Goal: Information Seeking & Learning: Learn about a topic

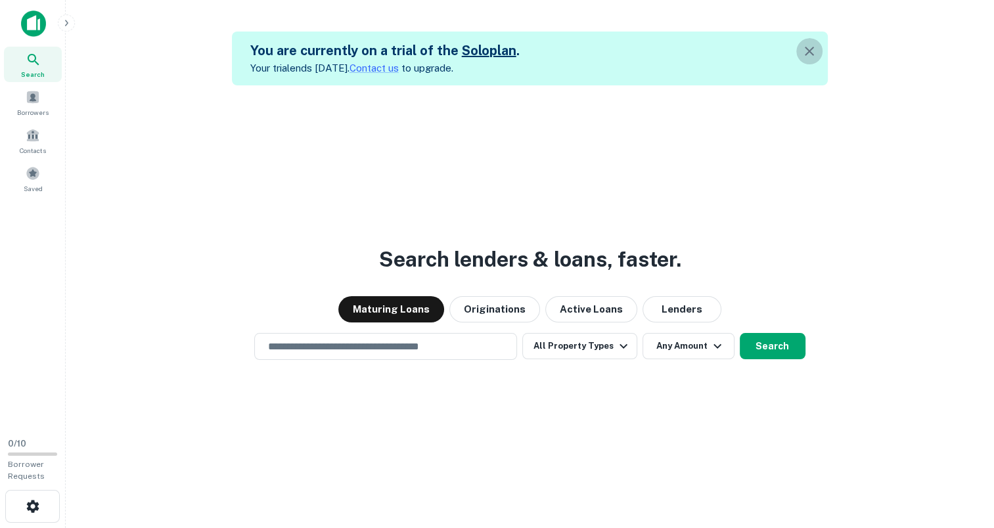
click at [814, 49] on icon "button" at bounding box center [809, 51] width 9 height 9
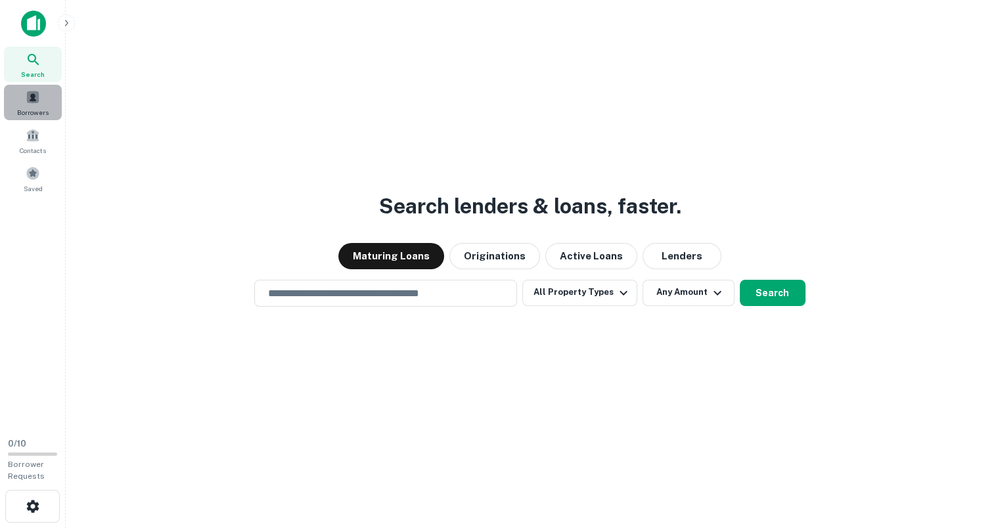
click at [47, 112] on span "Borrowers" at bounding box center [33, 112] width 32 height 11
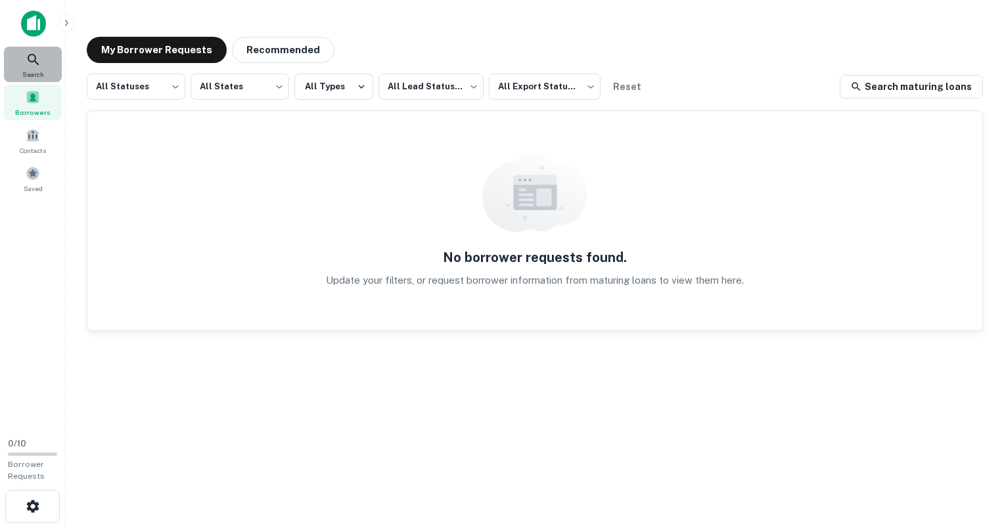
click at [43, 50] on div "Search" at bounding box center [33, 64] width 58 height 35
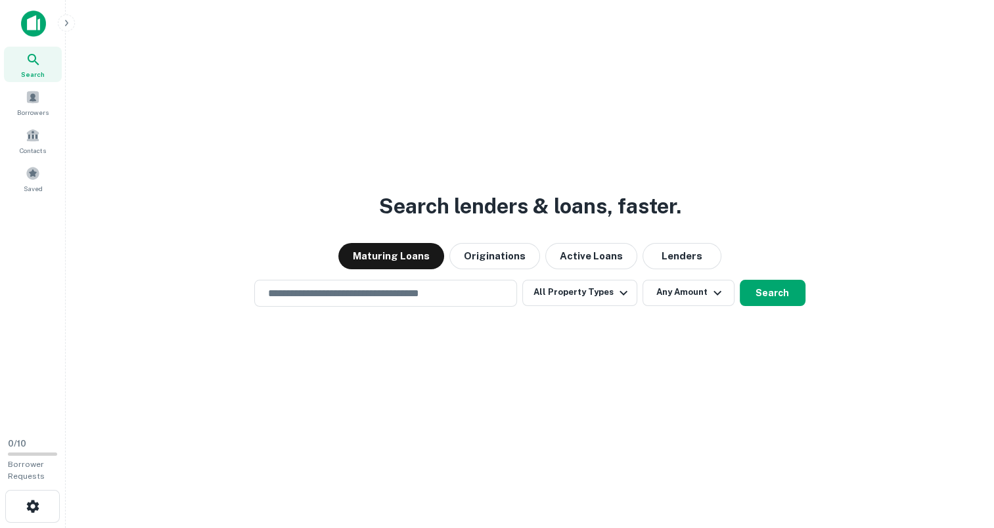
click at [442, 290] on input "text" at bounding box center [385, 293] width 251 height 15
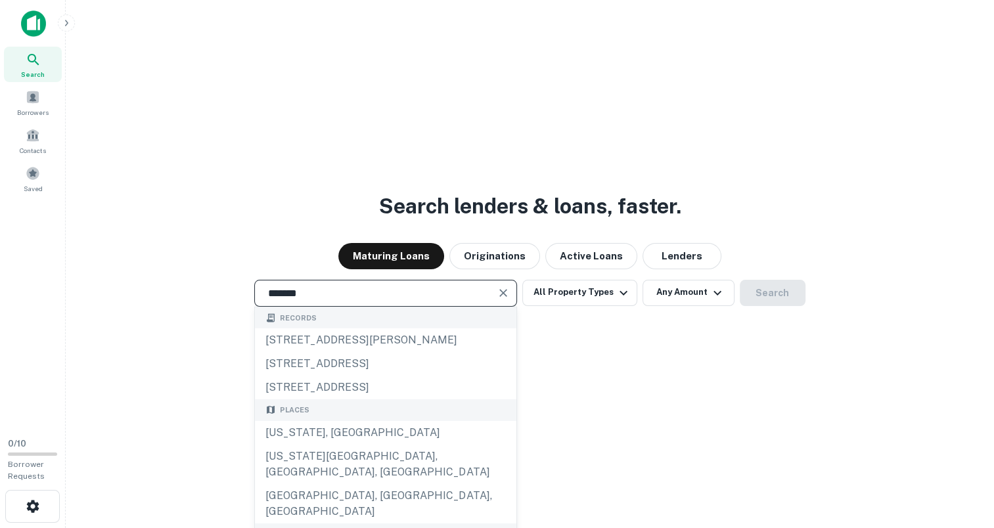
click at [382, 499] on div "[GEOGRAPHIC_DATA], [GEOGRAPHIC_DATA], [GEOGRAPHIC_DATA]" at bounding box center [386, 503] width 262 height 39
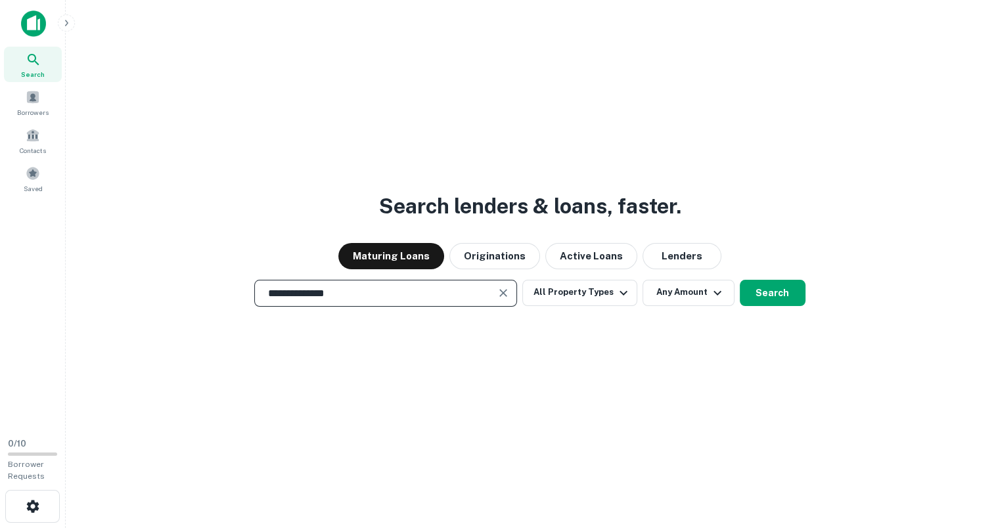
type input "**********"
click at [604, 293] on button "All Property Types" at bounding box center [579, 293] width 114 height 26
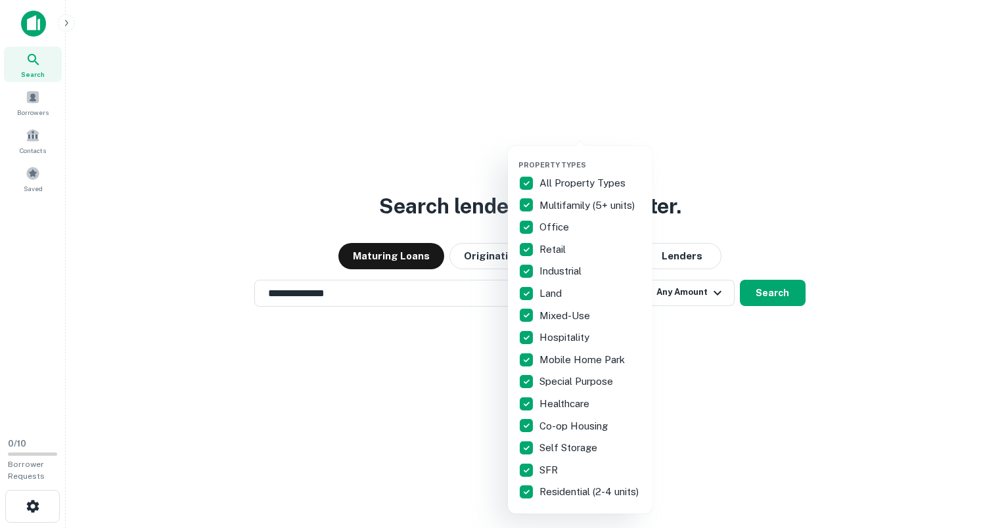
click at [727, 296] on div at bounding box center [502, 264] width 1004 height 528
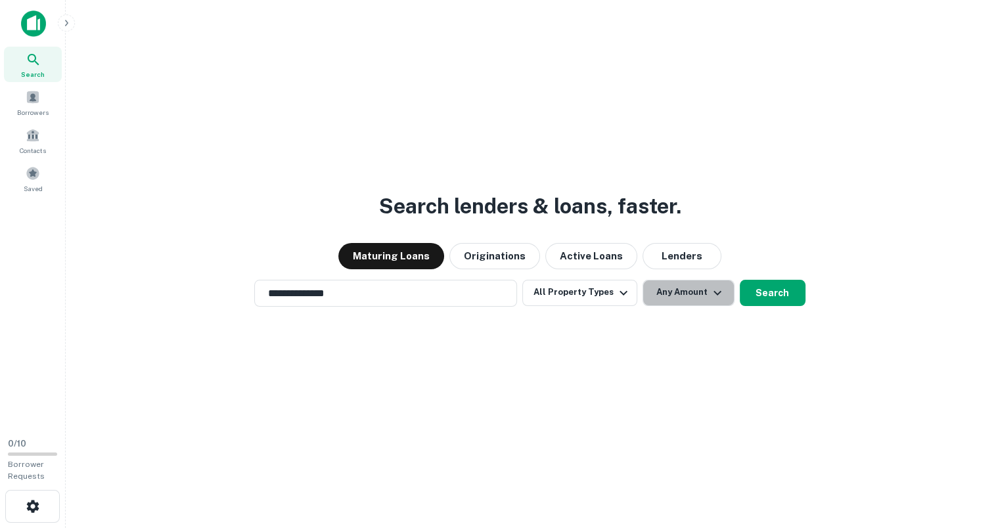
click at [727, 296] on button "Any Amount" at bounding box center [689, 293] width 92 height 26
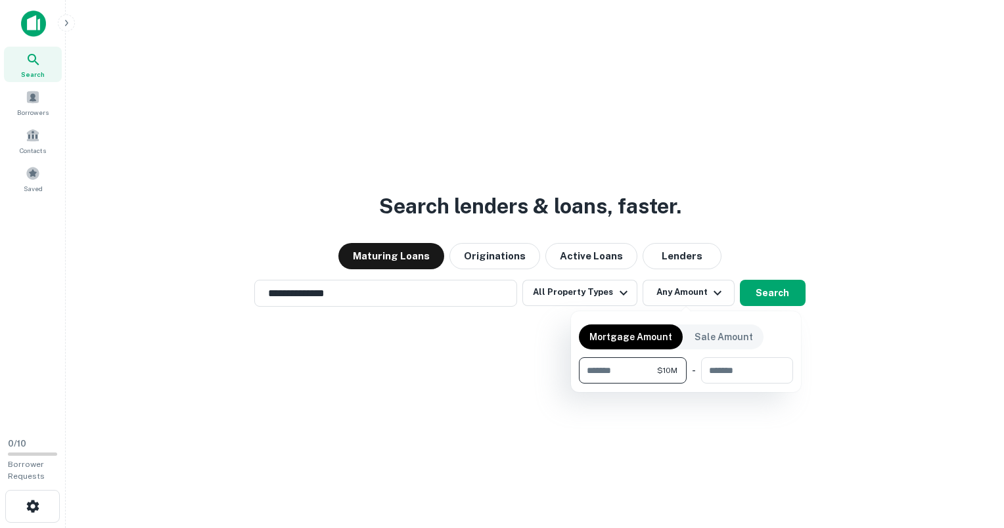
type input "********"
click at [771, 296] on div at bounding box center [502, 264] width 1004 height 528
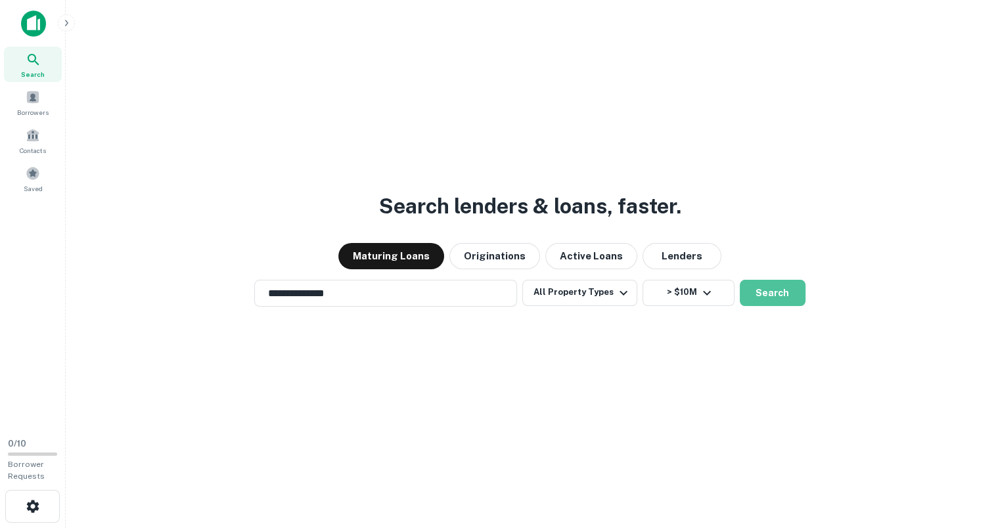
click at [771, 296] on button "Search" at bounding box center [773, 293] width 66 height 26
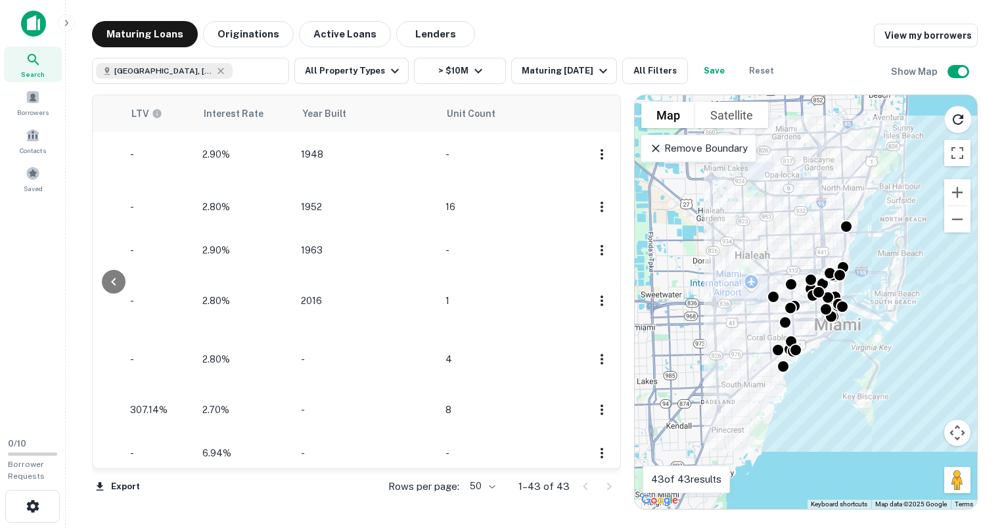
scroll to position [0, 1250]
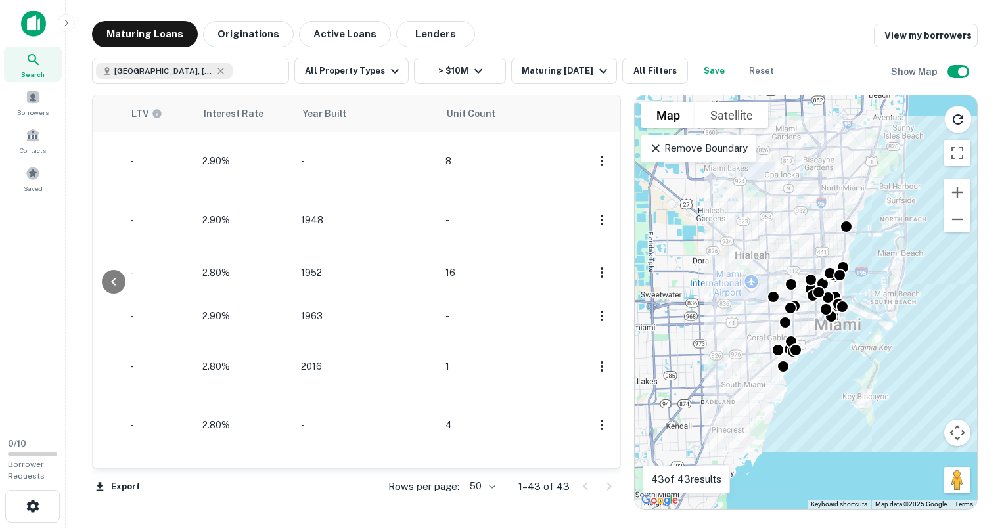
click at [616, 10] on main "Maturing Loans Originations Active Loans Lenders View my borrowers [GEOGRAPHIC_…" at bounding box center [535, 264] width 938 height 528
click at [229, 511] on main "Maturing Loans Originations Active Loans Lenders View my borrowers [GEOGRAPHIC_…" at bounding box center [535, 264] width 938 height 528
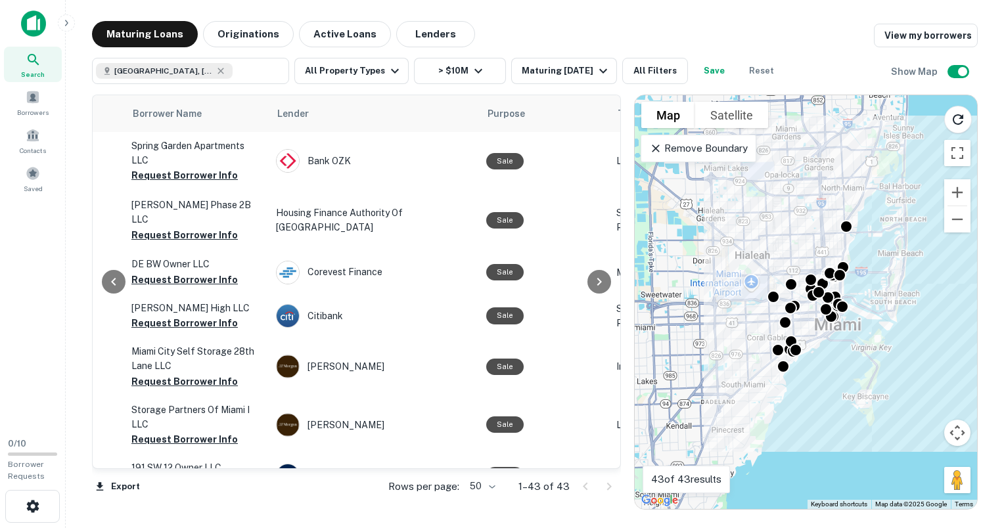
scroll to position [0, 447]
click at [216, 71] on icon at bounding box center [221, 71] width 11 height 11
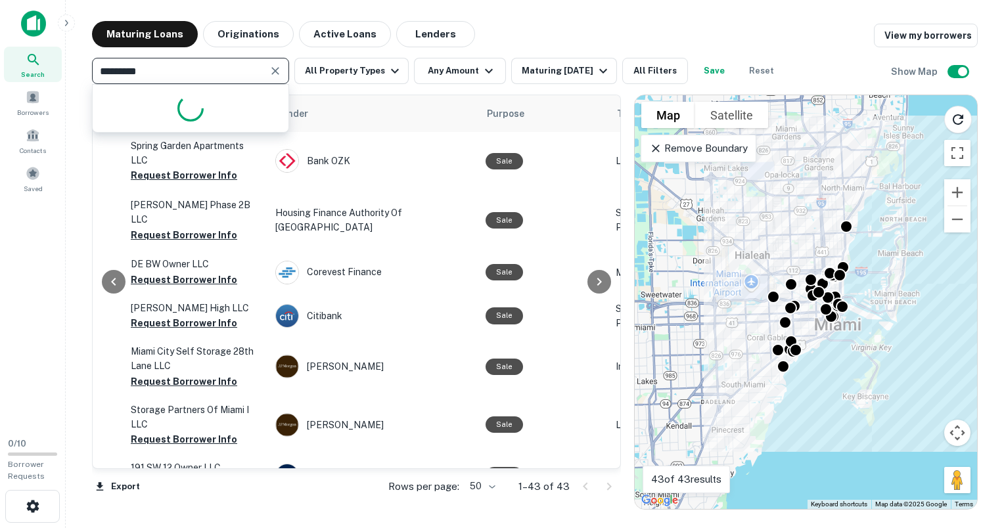
type input "**********"
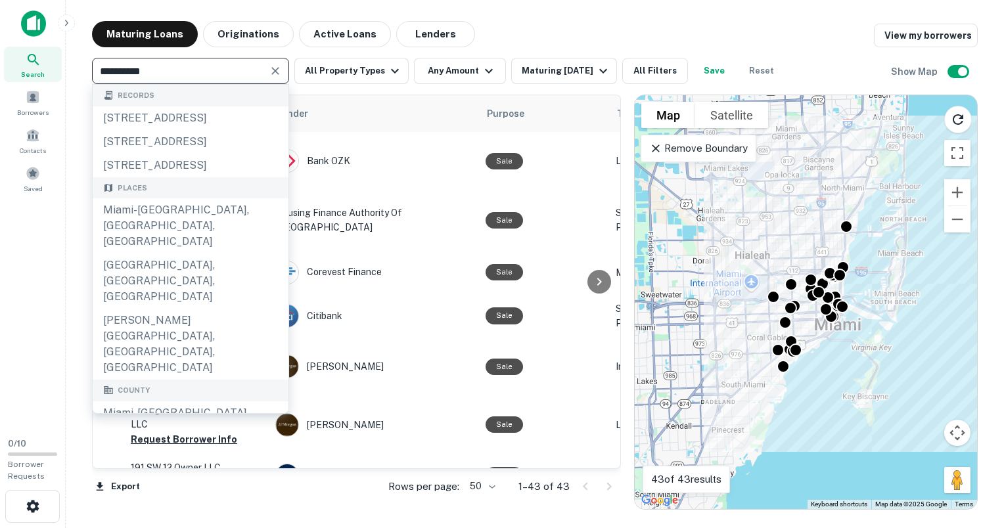
click at [169, 254] on div "Miami-[GEOGRAPHIC_DATA], [GEOGRAPHIC_DATA], [GEOGRAPHIC_DATA]" at bounding box center [191, 225] width 196 height 55
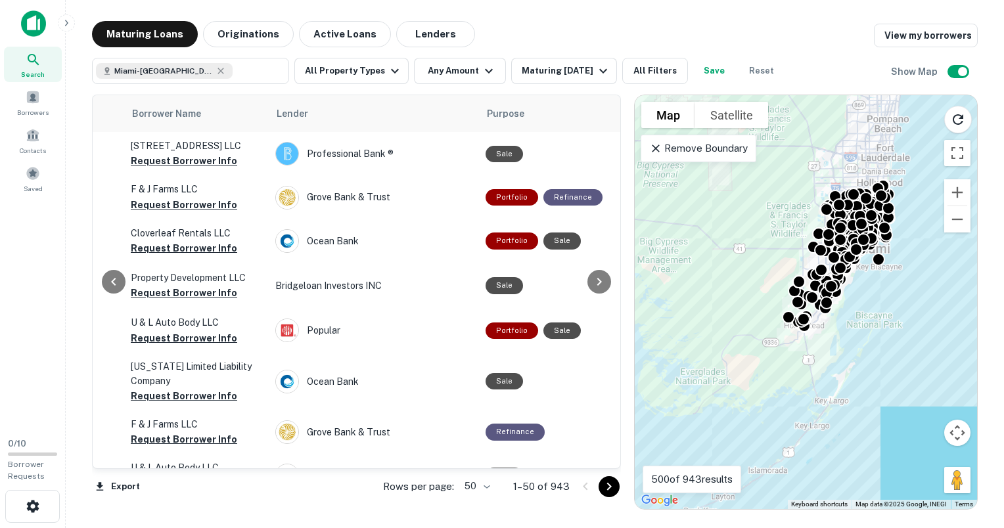
type input "**********"
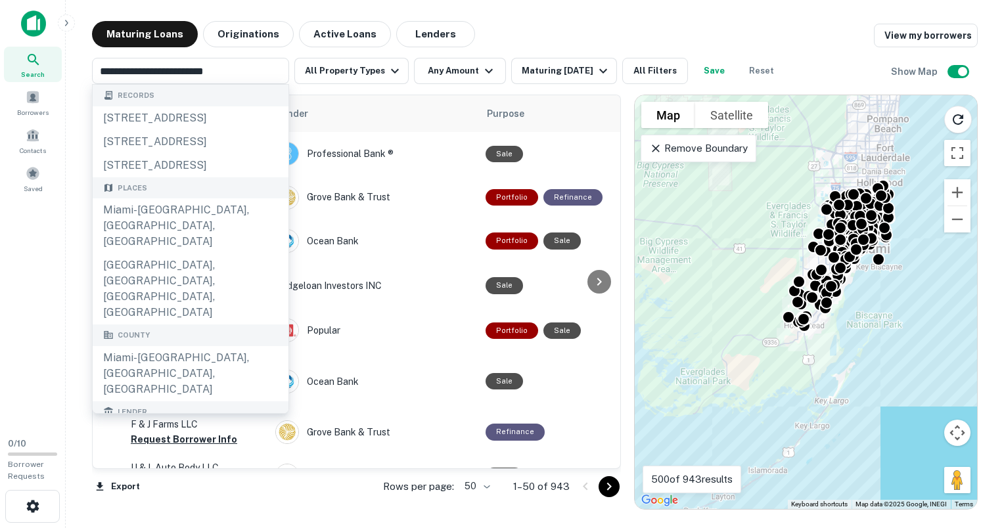
click at [508, 26] on div "Maturing Loans Originations Active Loans Lenders View my borrowers" at bounding box center [535, 34] width 886 height 26
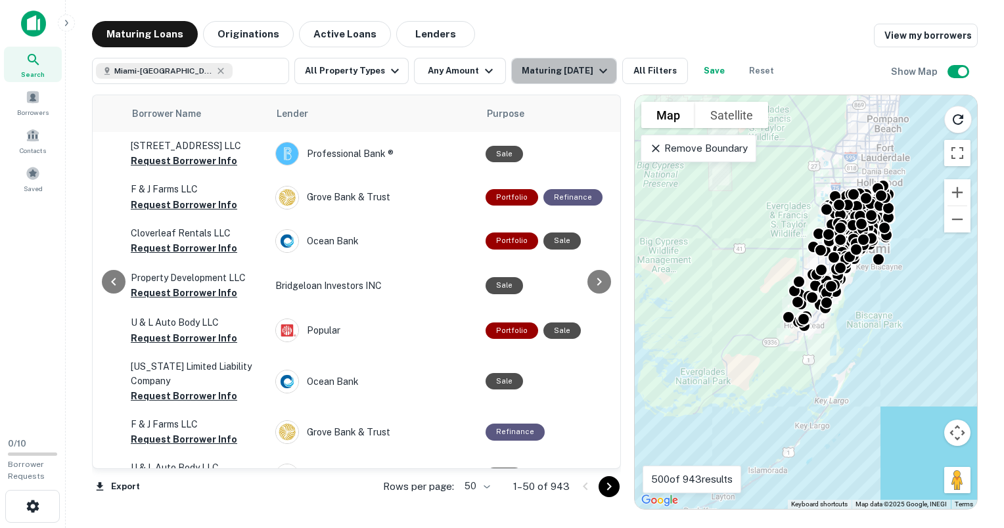
click at [561, 63] on div "Maturing [DATE]" at bounding box center [566, 71] width 89 height 16
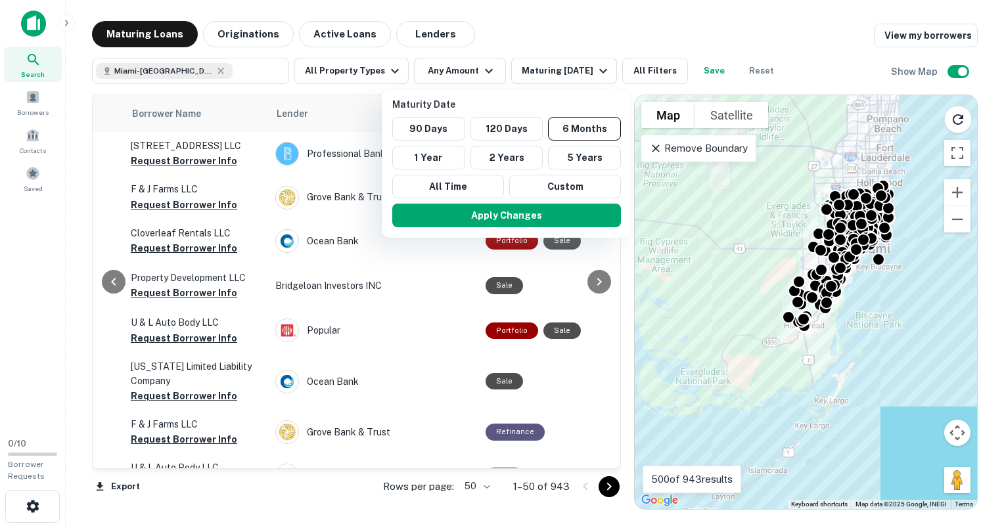
click at [568, 37] on div at bounding box center [502, 264] width 1004 height 528
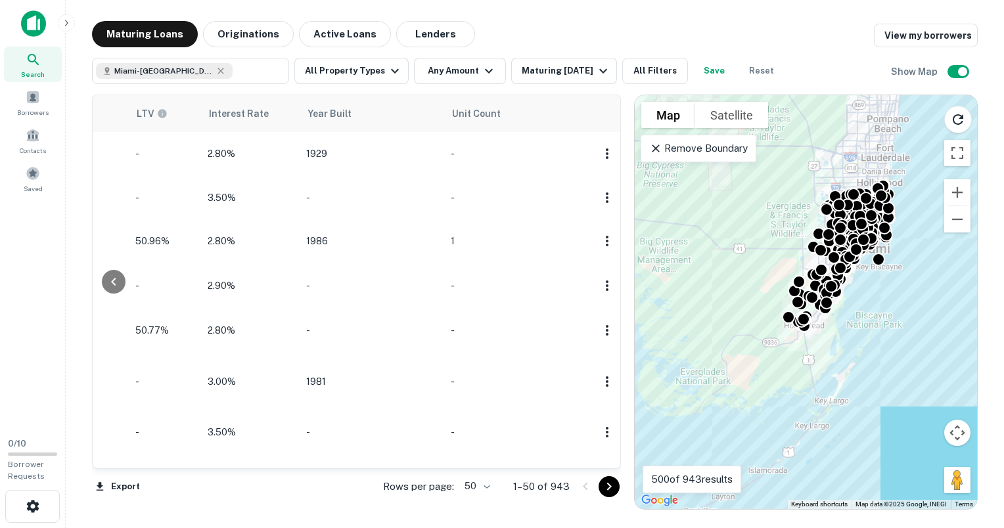
scroll to position [0, 1260]
click at [387, 70] on icon "button" at bounding box center [395, 71] width 16 height 16
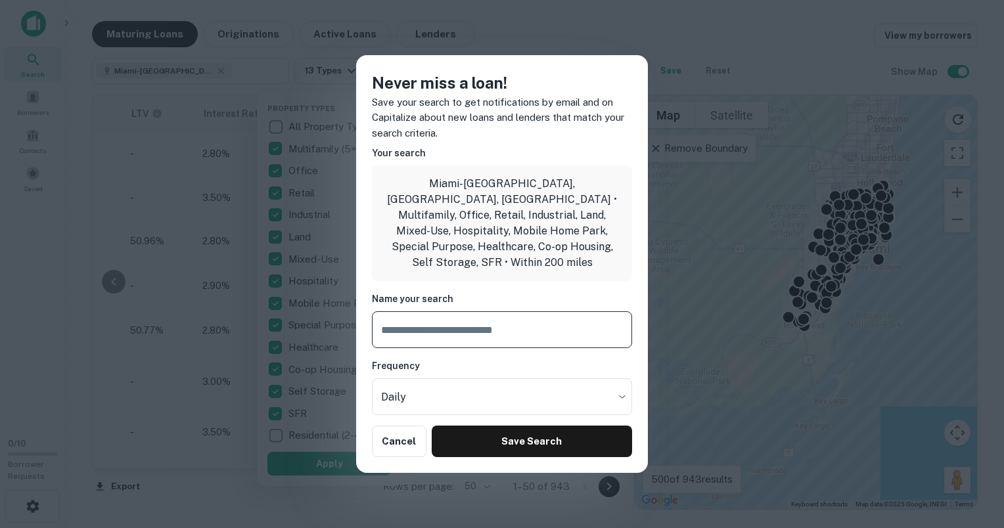
click at [394, 319] on input "text" at bounding box center [502, 329] width 260 height 37
type input "**********"
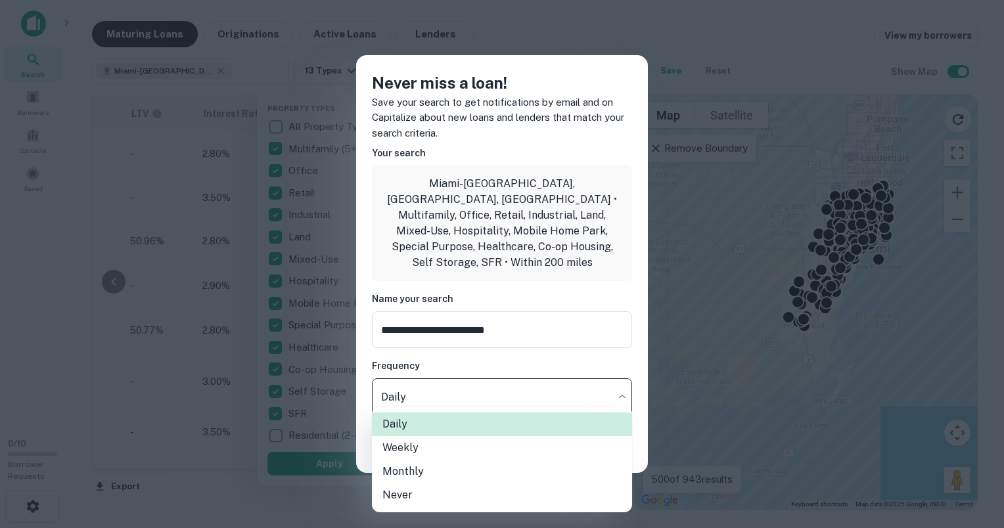
click at [401, 390] on body "Search Borrowers Contacts Saved 0 / 10 Borrower Requests Maturing Loans Origina…" at bounding box center [502, 264] width 1004 height 528
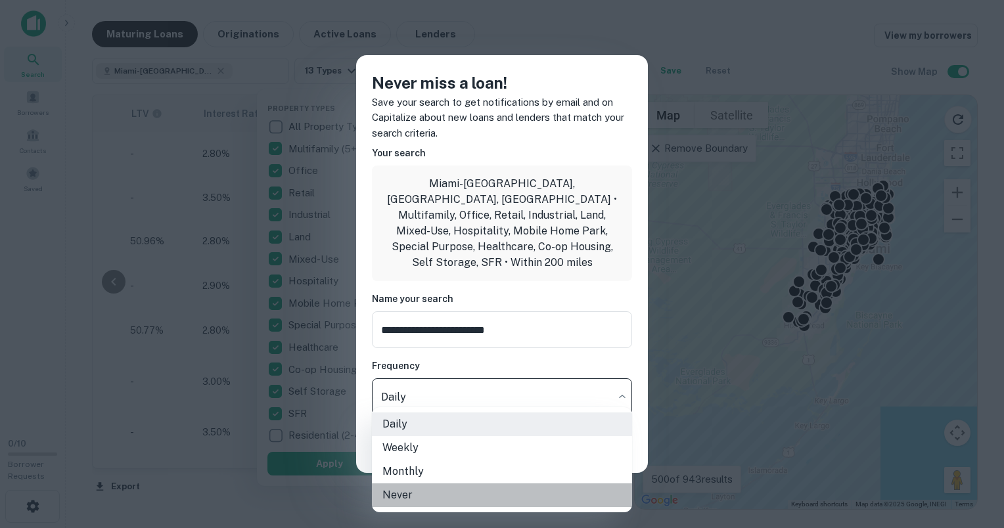
click at [403, 496] on li "Never" at bounding box center [502, 496] width 260 height 24
type input "*****"
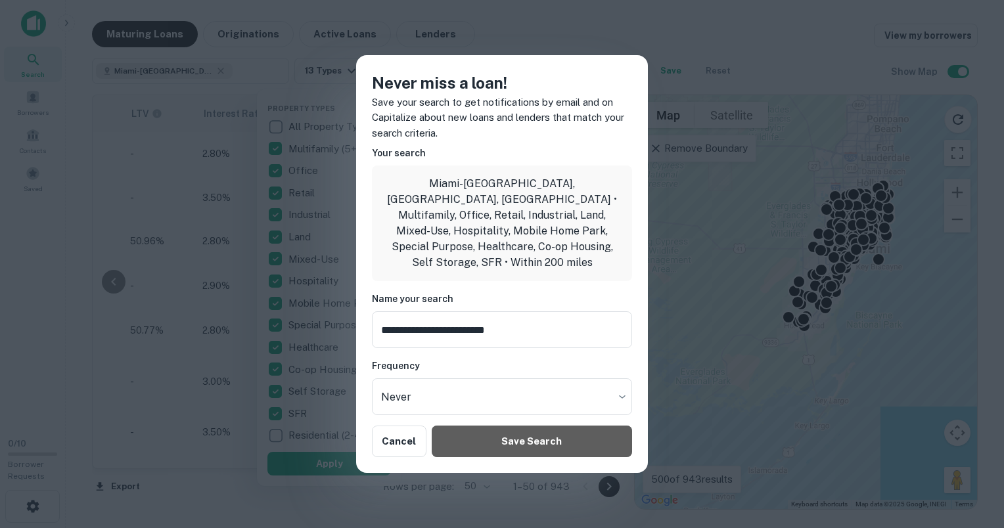
click at [449, 436] on button "Save Search" at bounding box center [532, 442] width 200 height 32
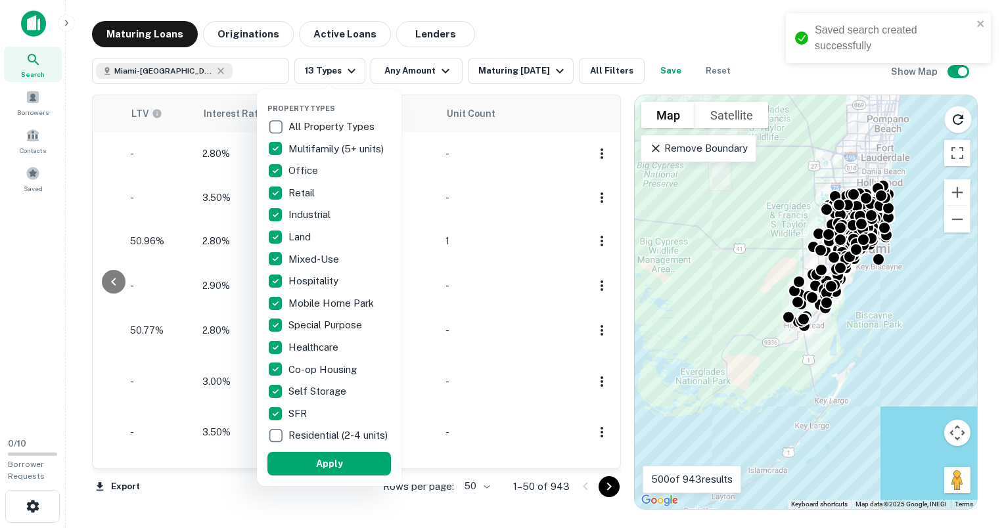
click at [321, 219] on p "Industrial" at bounding box center [310, 215] width 45 height 16
click at [302, 237] on p "Land" at bounding box center [300, 237] width 25 height 16
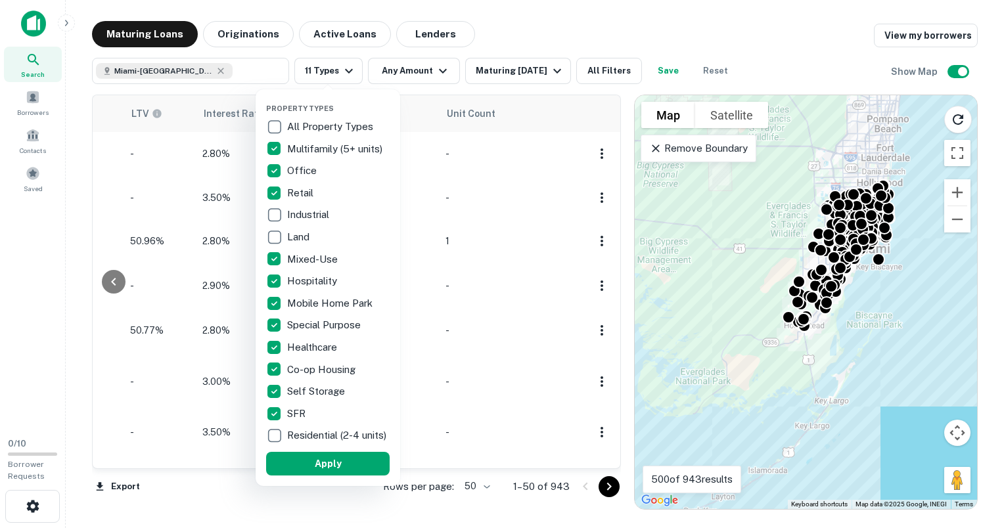
click at [354, 301] on p "Mobile Home Park" at bounding box center [331, 304] width 88 height 16
click at [304, 371] on p "Co-op Housing" at bounding box center [323, 370] width 71 height 16
click at [304, 391] on p "Self Storage" at bounding box center [317, 392] width 60 height 16
click at [299, 415] on p "SFR" at bounding box center [297, 414] width 21 height 16
click at [344, 476] on button "Apply" at bounding box center [327, 464] width 124 height 24
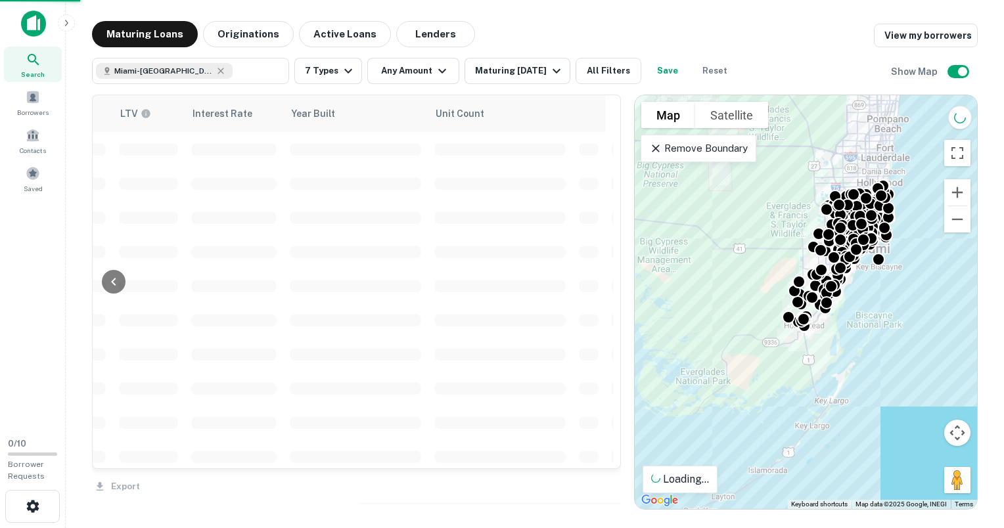
scroll to position [0, 1210]
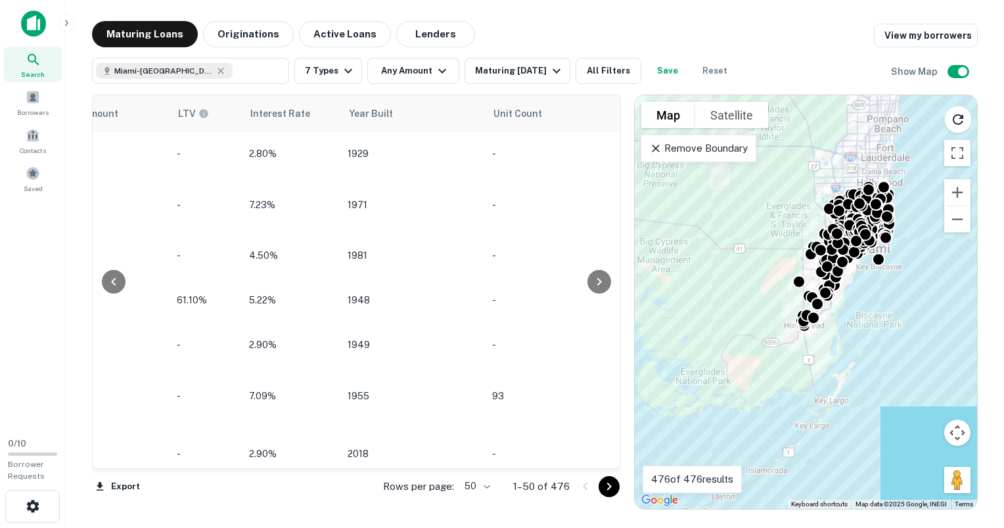
click at [352, 73] on icon "button" at bounding box center [348, 71] width 16 height 16
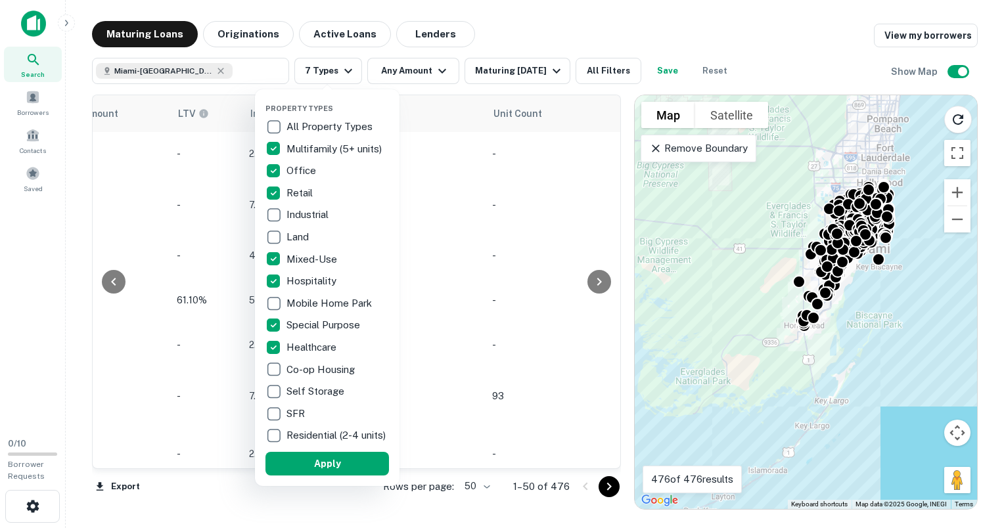
click at [407, 68] on div at bounding box center [502, 264] width 1004 height 528
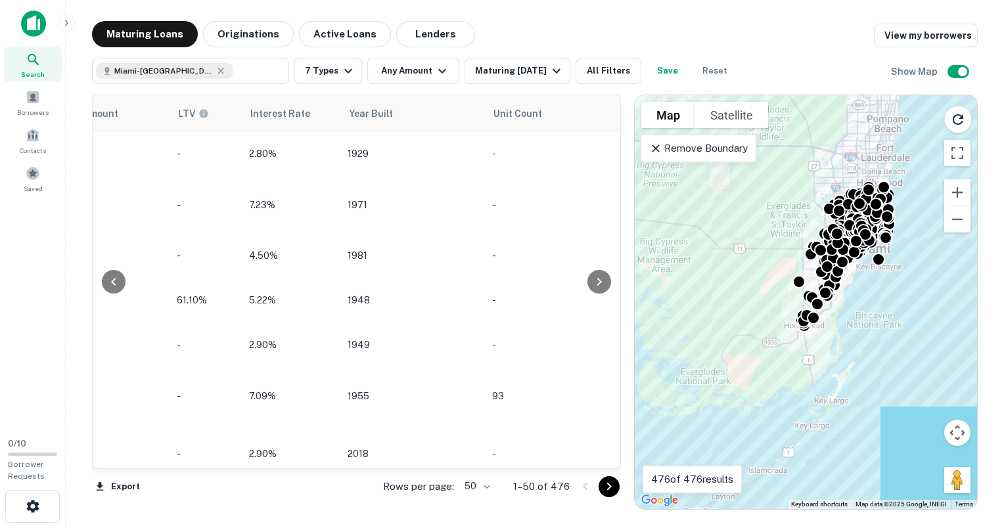
click at [442, 74] on icon "button" at bounding box center [442, 71] width 16 height 16
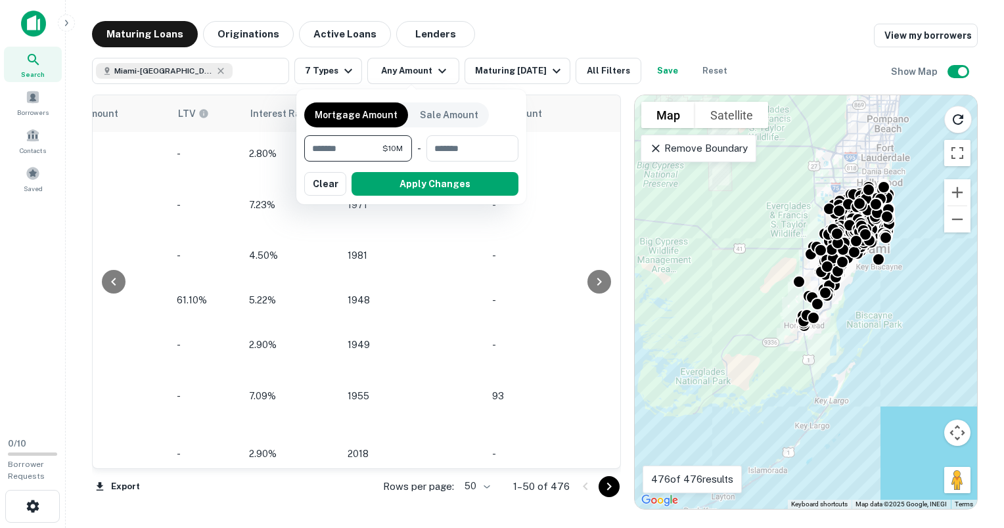
type input "********"
click at [434, 190] on button "Apply Changes" at bounding box center [435, 184] width 167 height 24
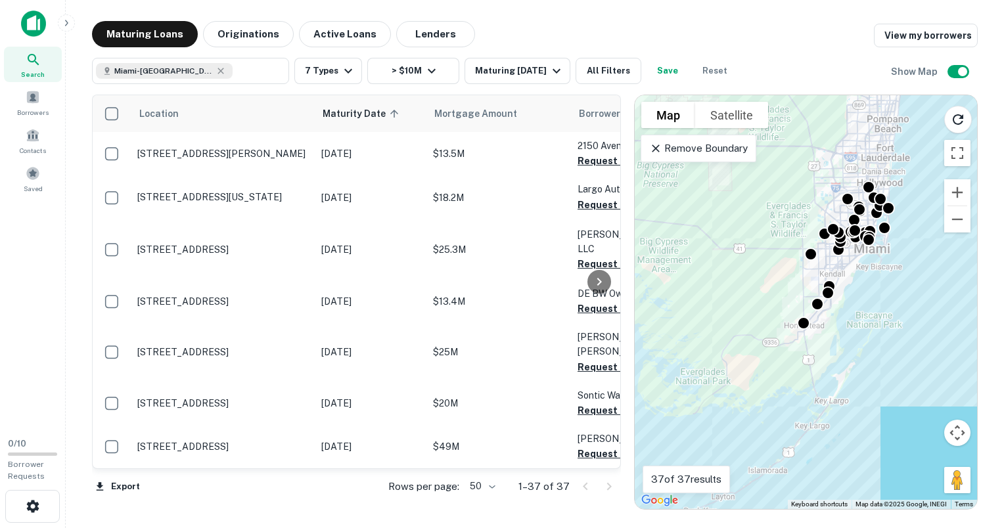
click at [249, 197] on p "[STREET_ADDRESS][US_STATE]" at bounding box center [222, 197] width 171 height 12
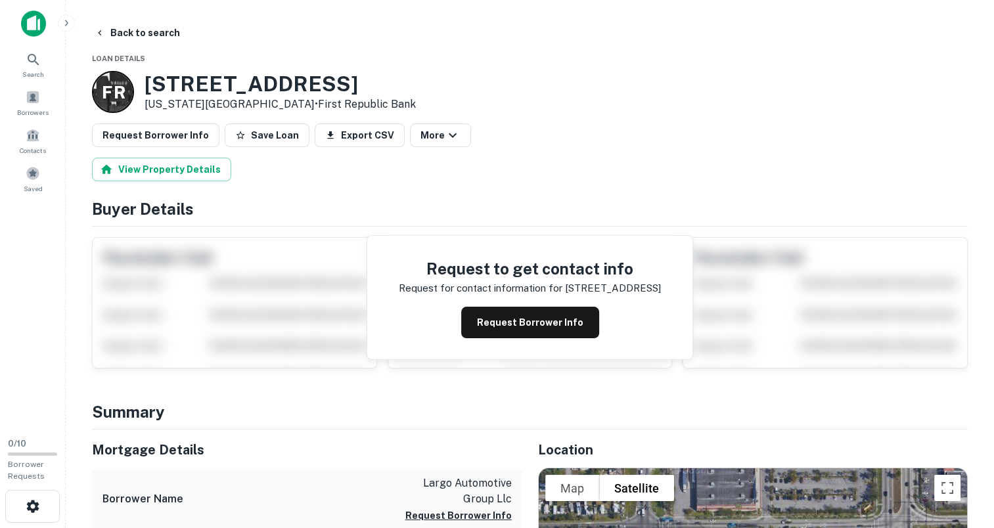
scroll to position [263, 0]
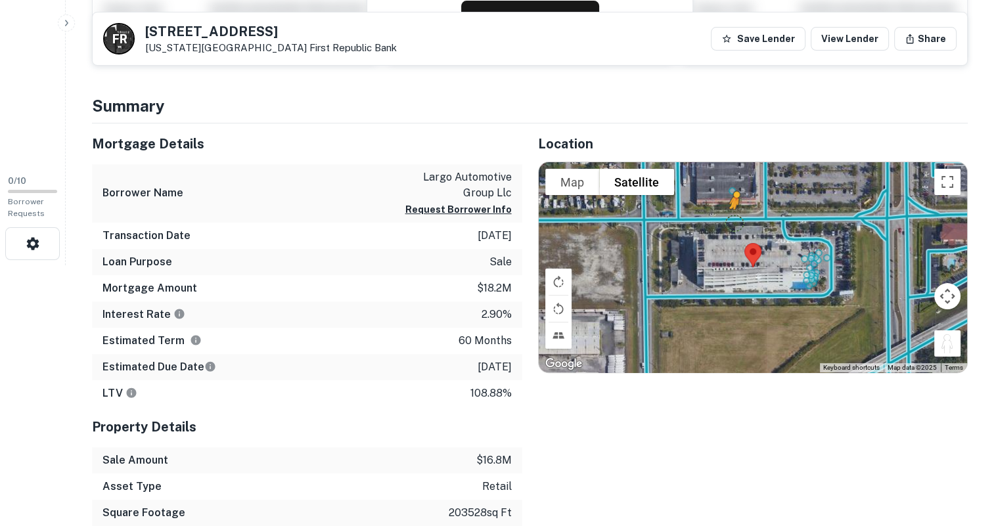
drag, startPoint x: 949, startPoint y: 340, endPoint x: 733, endPoint y: 221, distance: 246.2
click at [733, 221] on div "To activate drag with keyboard, press Alt + Enter. Once in keyboard drag state,…" at bounding box center [753, 267] width 429 height 210
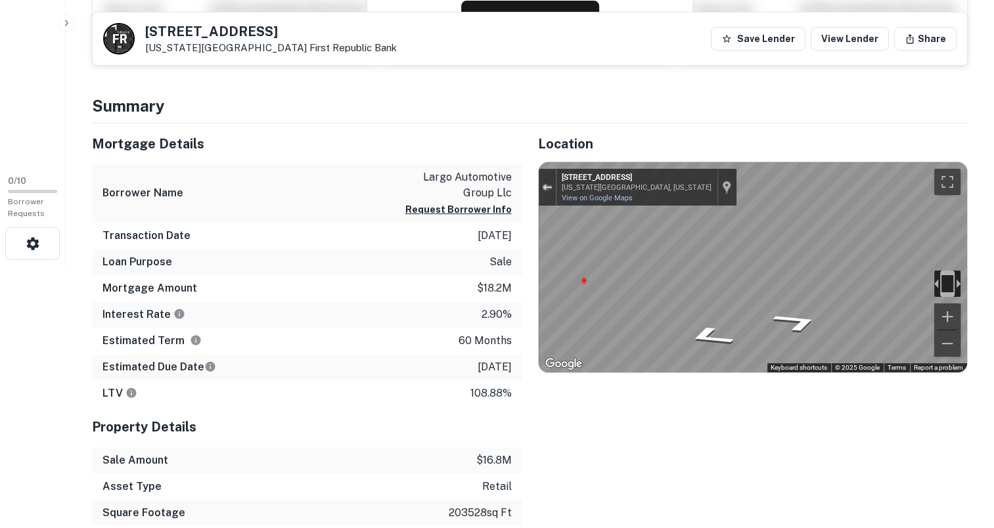
click at [542, 183] on div "Exit the Street View" at bounding box center [547, 187] width 10 height 8
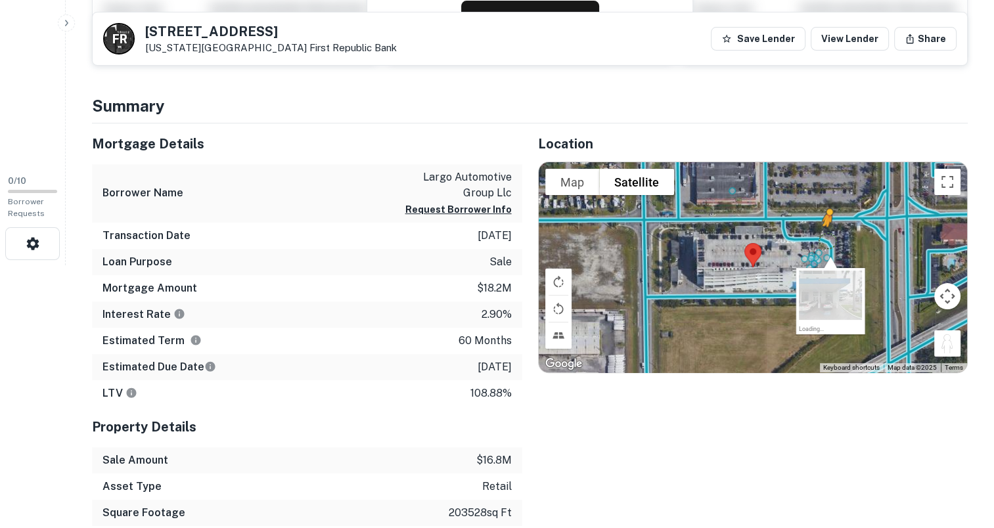
drag, startPoint x: 950, startPoint y: 342, endPoint x: 822, endPoint y: 237, distance: 166.2
click at [822, 237] on div "To activate drag with keyboard, press Alt + Enter. Once in keyboard drag state,…" at bounding box center [753, 267] width 429 height 210
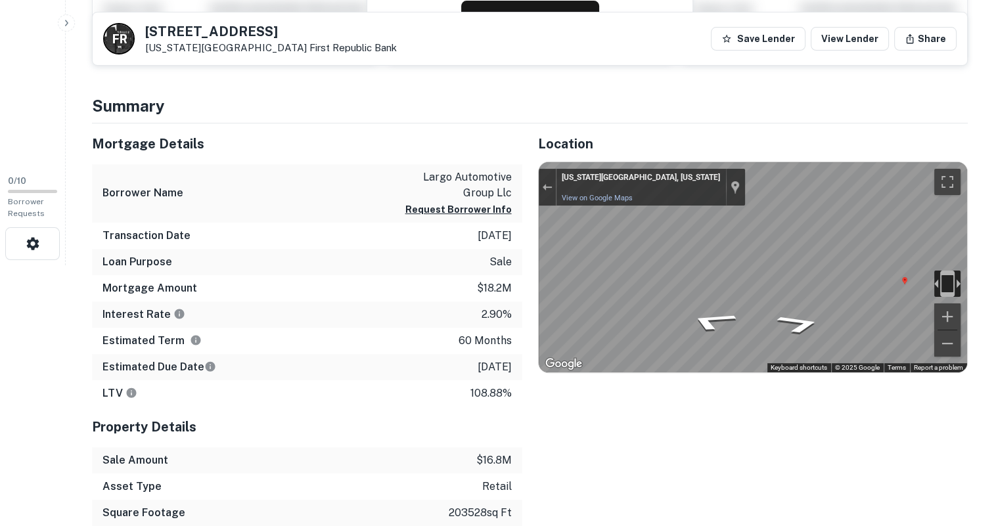
click at [266, 187] on div "Borrower Name largo automotive group llc Request Borrower Info" at bounding box center [307, 193] width 430 height 58
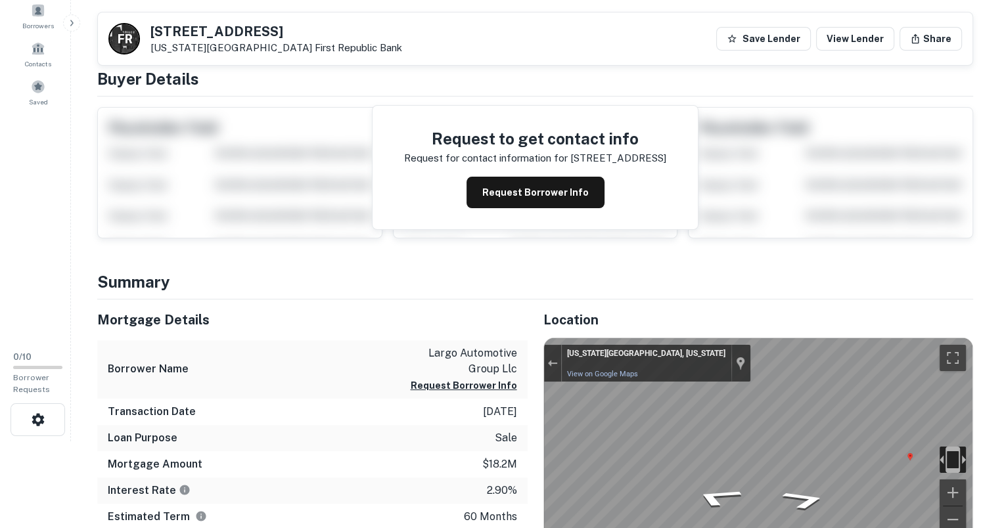
scroll to position [0, 0]
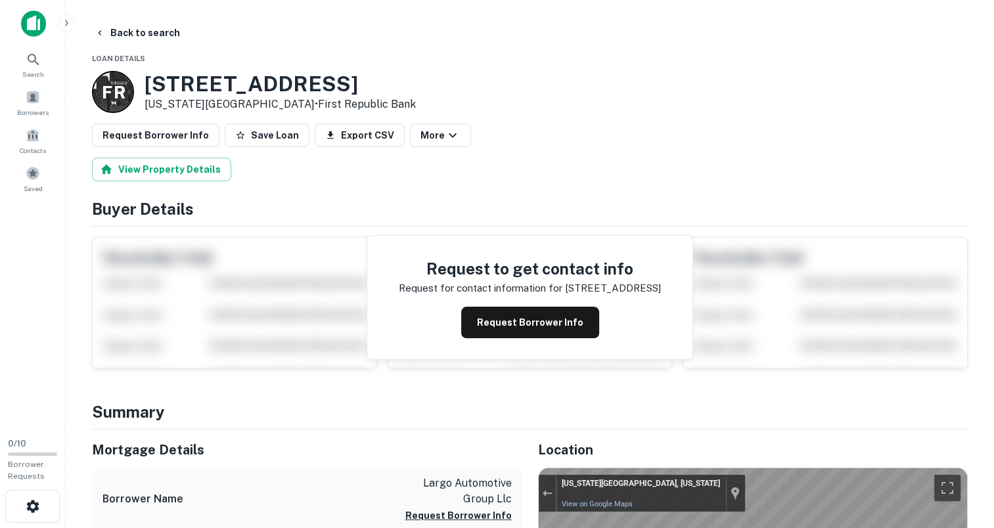
click at [97, 37] on icon "button" at bounding box center [100, 33] width 11 height 11
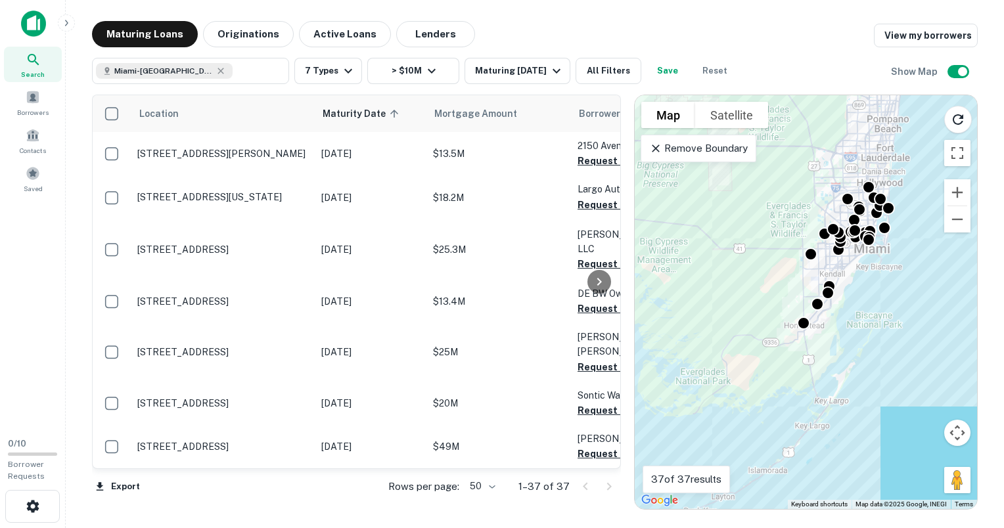
click at [392, 118] on span "Maturity Date sorted ascending" at bounding box center [363, 114] width 80 height 16
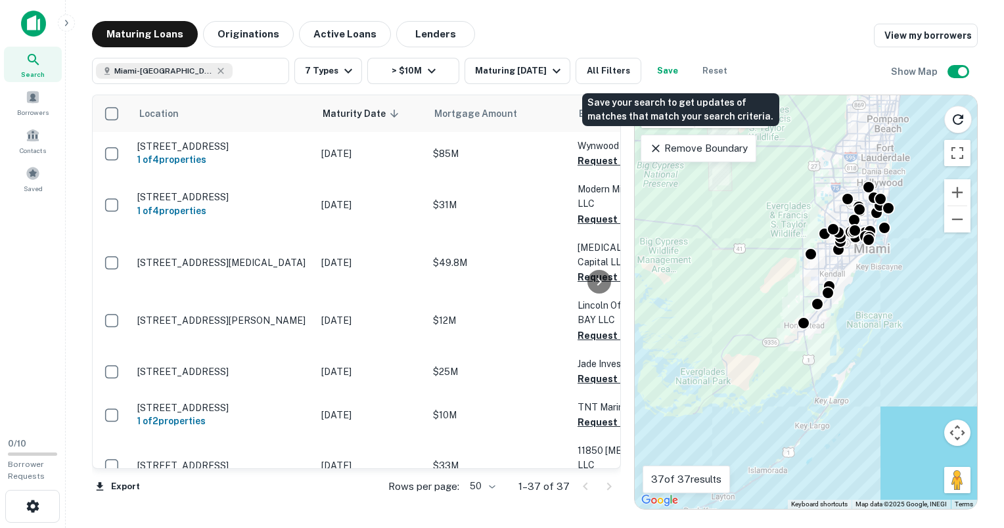
click at [681, 76] on button "Save" at bounding box center [668, 71] width 42 height 26
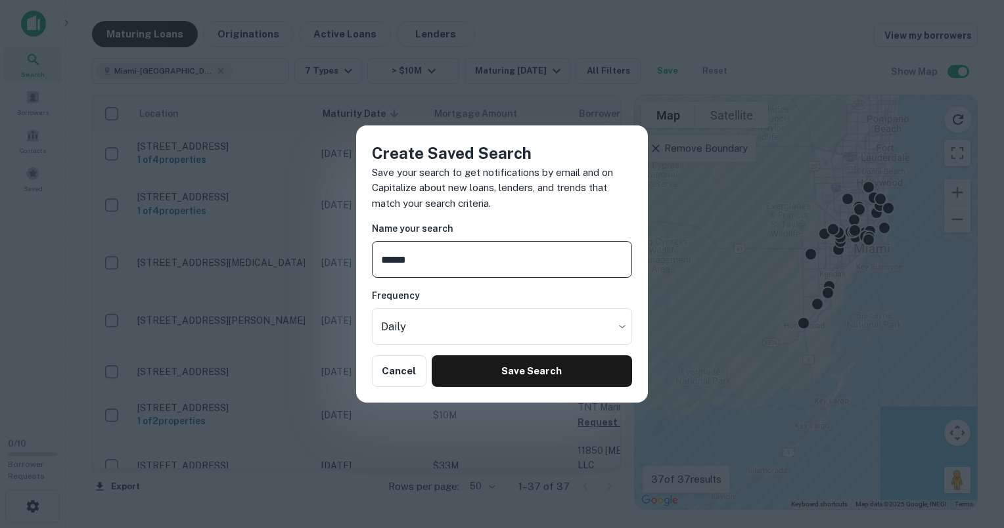
type input "**********"
click at [476, 332] on body "Search Borrowers Contacts Saved 0 / 10 Borrower Requests Maturing Loans Origina…" at bounding box center [502, 264] width 1004 height 528
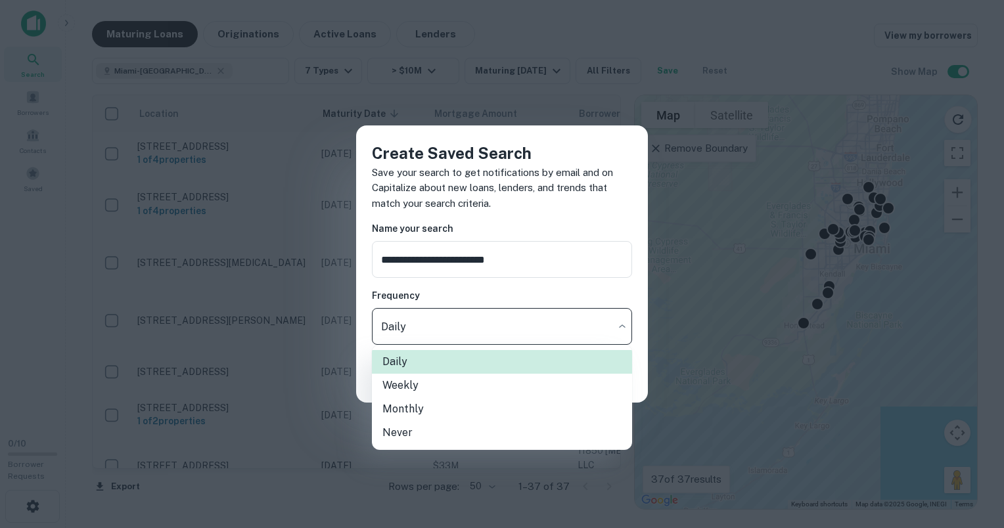
click at [410, 436] on li "Never" at bounding box center [502, 433] width 260 height 24
type input "*****"
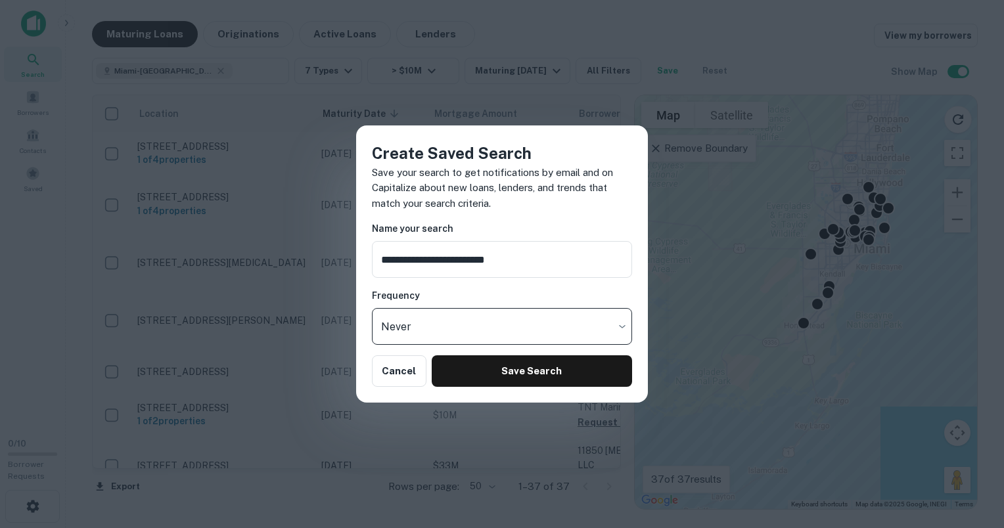
click at [507, 373] on button "Save Search" at bounding box center [532, 371] width 200 height 32
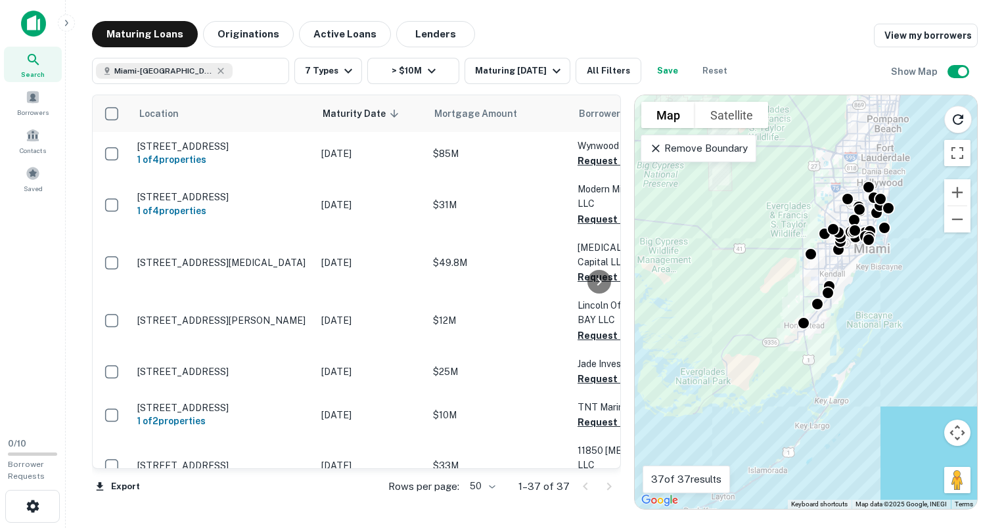
drag, startPoint x: 710, startPoint y: 18, endPoint x: 670, endPoint y: 18, distance: 39.4
click at [670, 18] on main "Maturing Loans Originations Active Loans Lenders View my borrowers [GEOGRAPHIC_…" at bounding box center [535, 264] width 938 height 528
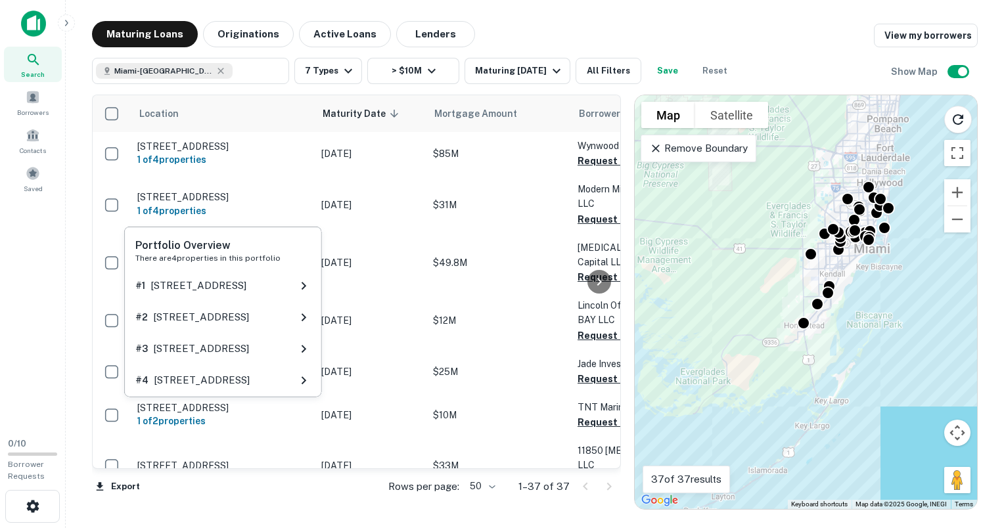
click at [296, 284] on icon at bounding box center [304, 286] width 16 height 16
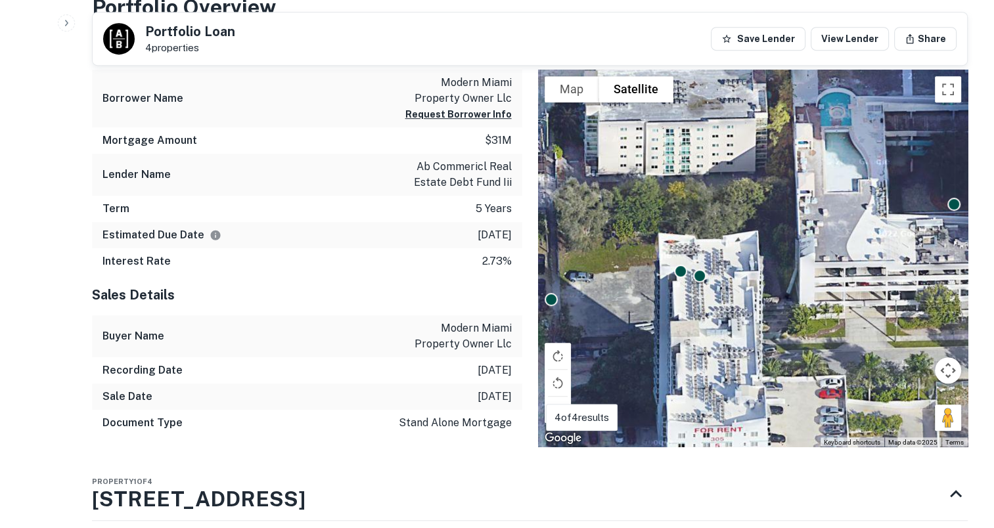
scroll to position [591, 0]
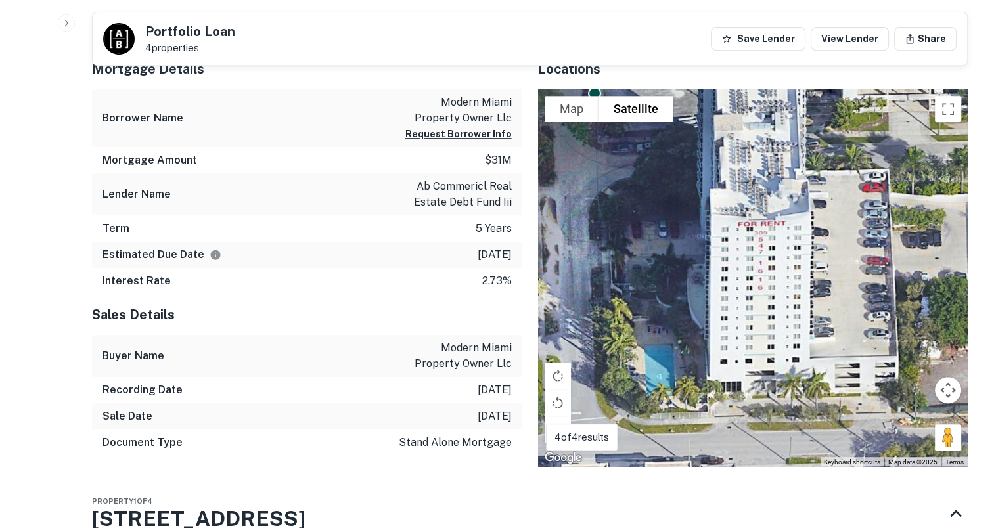
drag, startPoint x: 795, startPoint y: 323, endPoint x: 840, endPoint y: 156, distance: 173.0
click at [840, 156] on div "To activate drag with keyboard, press Alt + Enter. Once in keyboard drag state,…" at bounding box center [753, 278] width 430 height 378
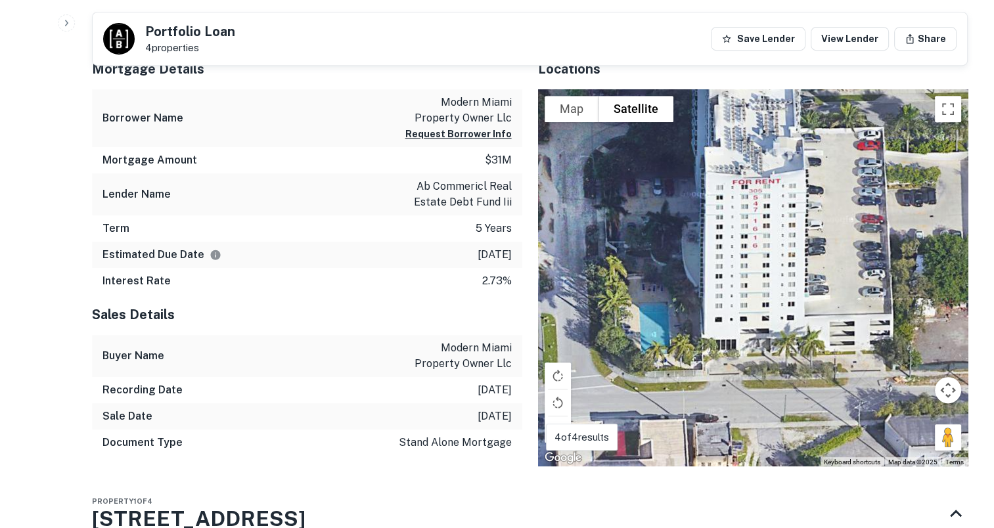
drag, startPoint x: 738, startPoint y: 361, endPoint x: 735, endPoint y: 329, distance: 32.3
click at [735, 329] on div "To activate drag with keyboard, press Alt + Enter. Once in keyboard drag state,…" at bounding box center [753, 278] width 430 height 378
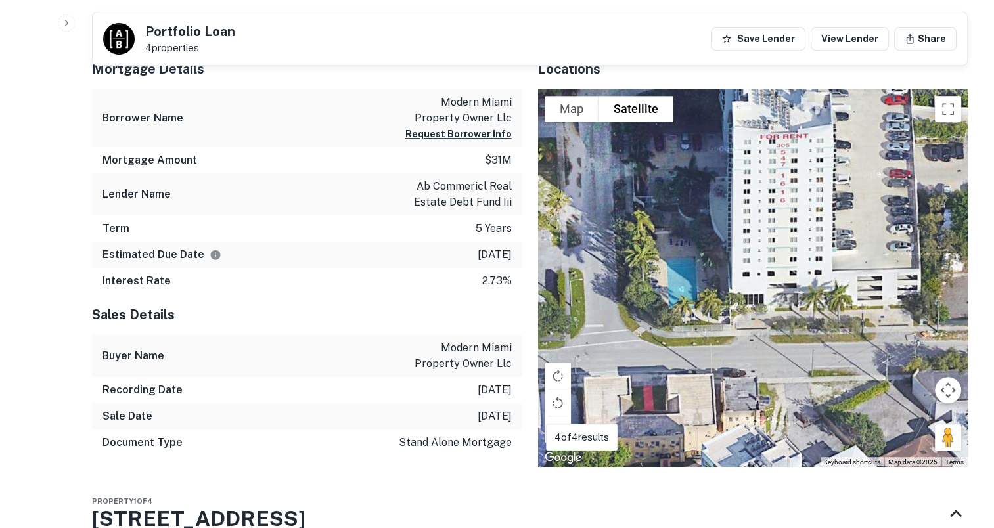
drag, startPoint x: 741, startPoint y: 400, endPoint x: 771, endPoint y: 342, distance: 65.2
click at [771, 342] on div "To activate drag with keyboard, press Alt + Enter. Once in keyboard drag state,…" at bounding box center [753, 278] width 430 height 378
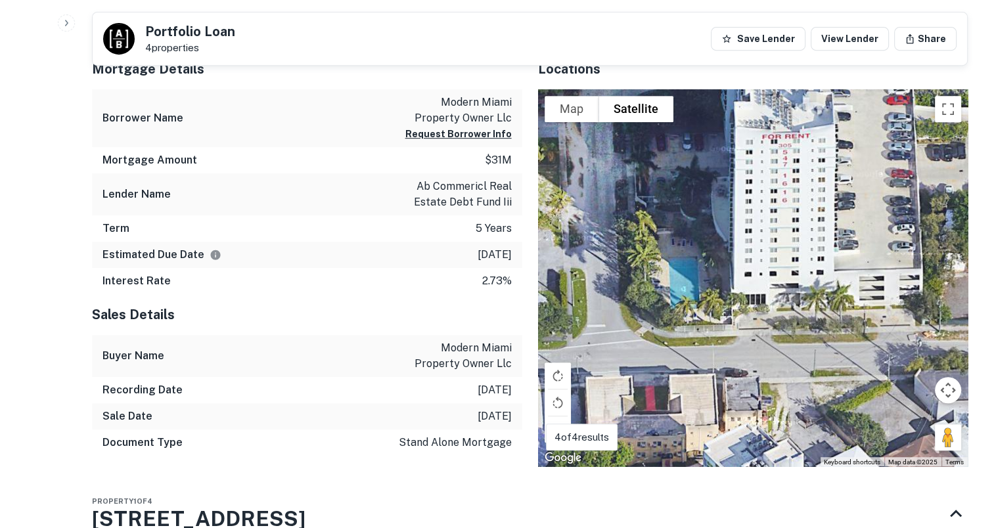
scroll to position [920, 0]
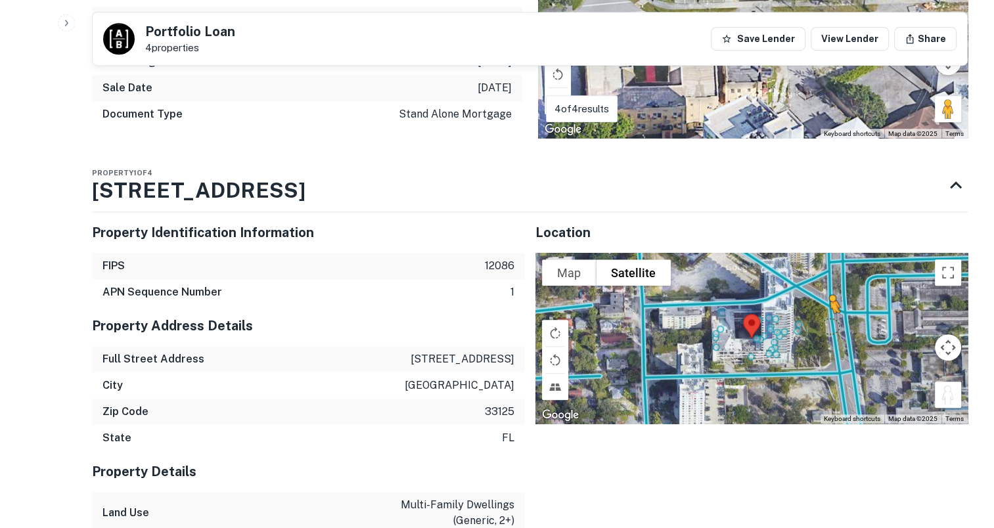
drag, startPoint x: 950, startPoint y: 397, endPoint x: 830, endPoint y: 326, distance: 139.1
click at [830, 326] on div "To activate drag with keyboard, press Alt + Enter. Once in keyboard drag state,…" at bounding box center [752, 338] width 433 height 171
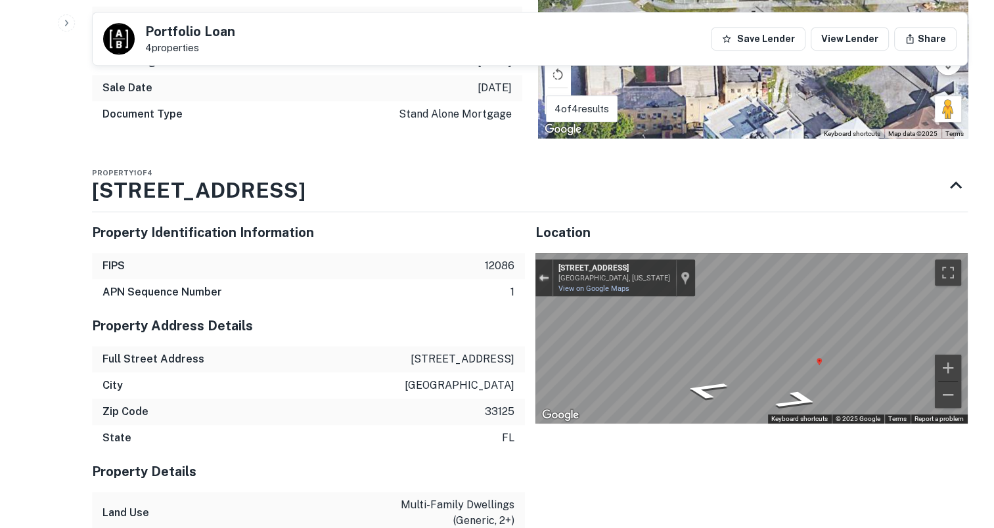
click at [544, 277] on div "Exit the Street View" at bounding box center [544, 278] width 10 height 8
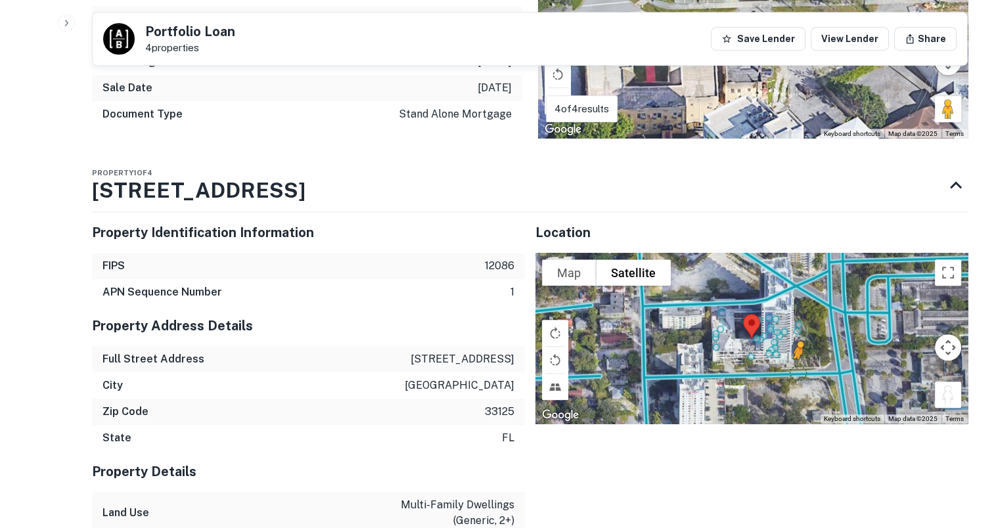
drag, startPoint x: 947, startPoint y: 400, endPoint x: 798, endPoint y: 372, distance: 151.7
click at [798, 372] on div "To activate drag with keyboard, press Alt + Enter. Once in keyboard drag state,…" at bounding box center [752, 338] width 433 height 171
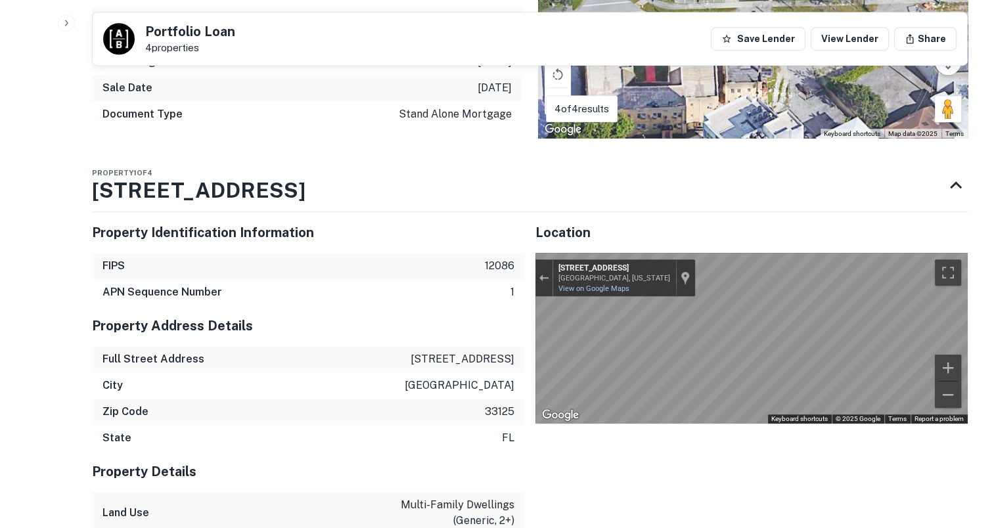
click at [978, 275] on div "Back to search Portfolio Loan 4 properties Save Lender View Lender Share Buyer …" at bounding box center [529, 398] width 907 height 2595
click at [775, 365] on icon "Go West, NW 14th Terrace" at bounding box center [782, 367] width 99 height 32
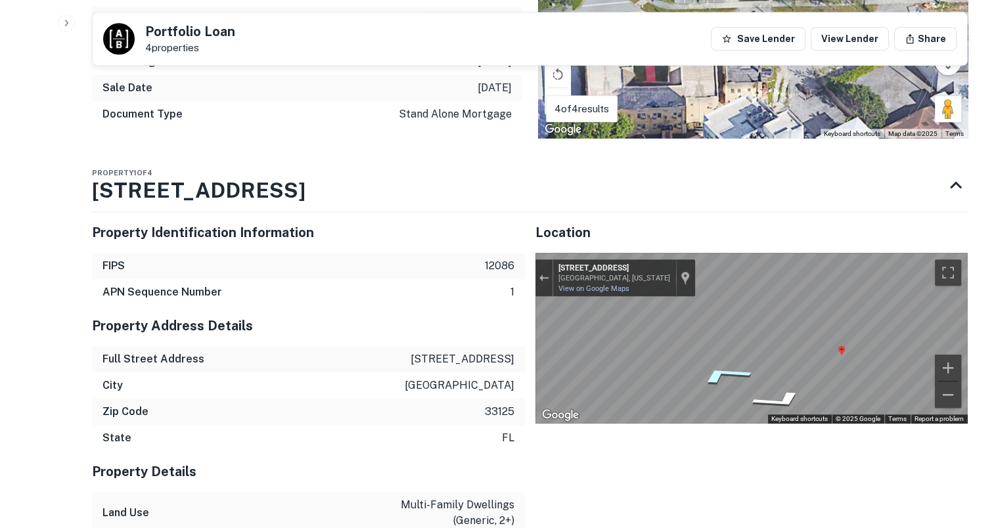
click at [714, 368] on icon "Go West, NW 14th Terrace" at bounding box center [723, 375] width 99 height 29
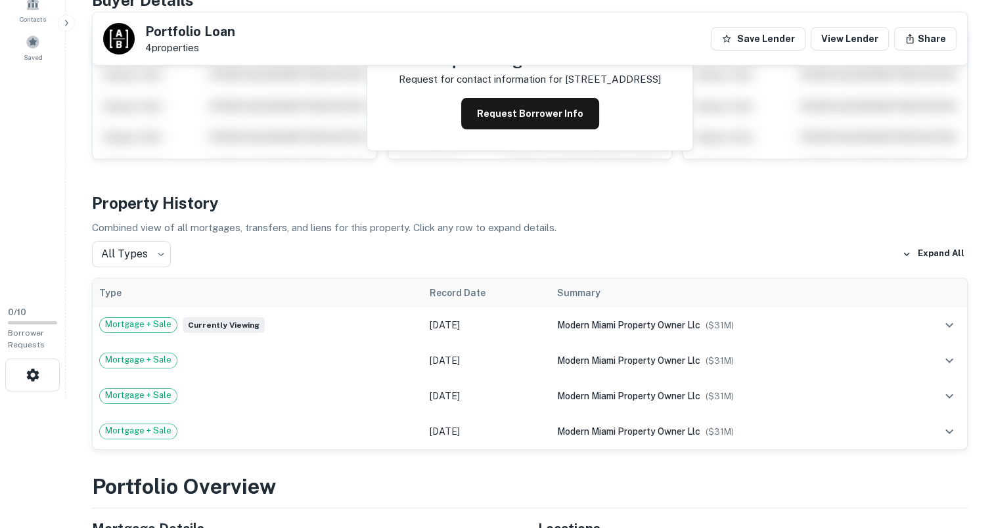
scroll to position [0, 0]
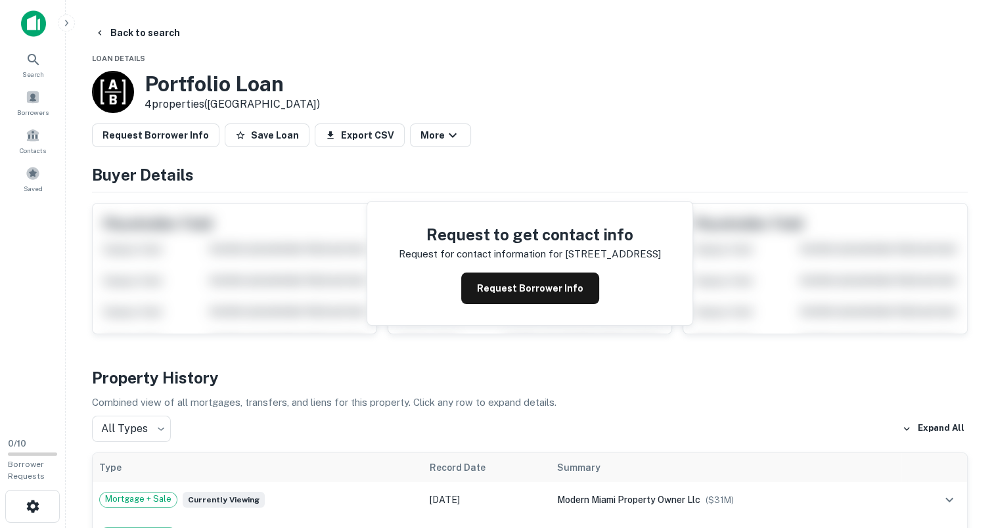
click at [247, 142] on button "Save Loan" at bounding box center [267, 136] width 85 height 24
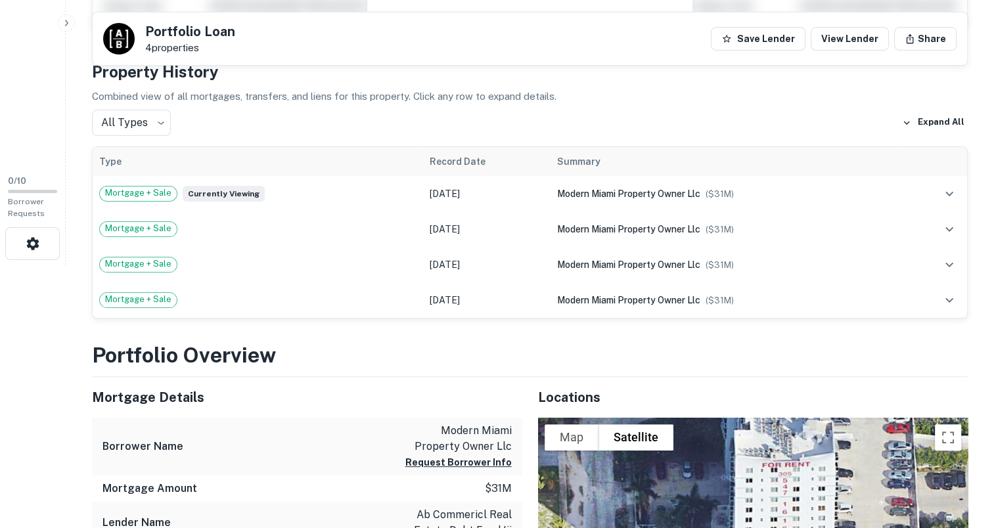
click at [950, 234] on icon "expand row" at bounding box center [950, 229] width 16 height 16
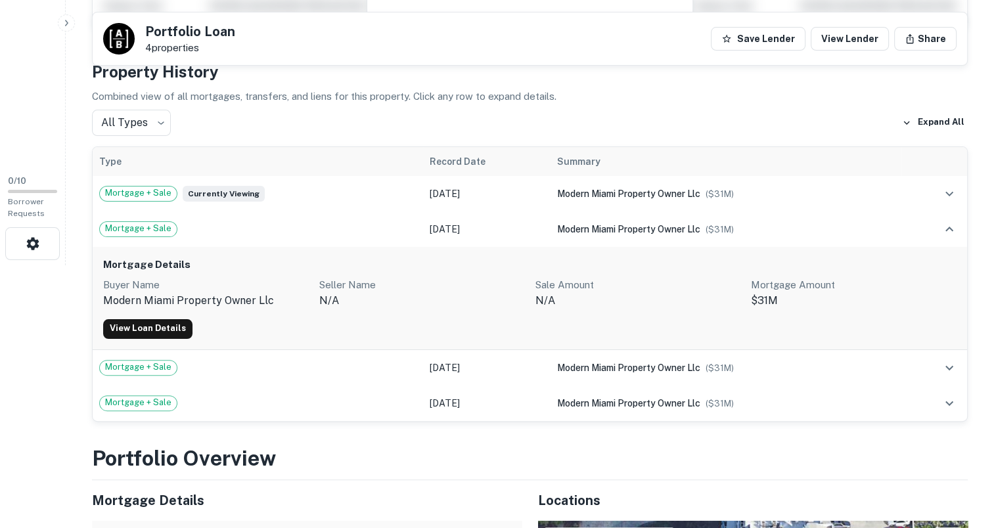
click at [950, 234] on icon "expand row" at bounding box center [950, 229] width 16 height 16
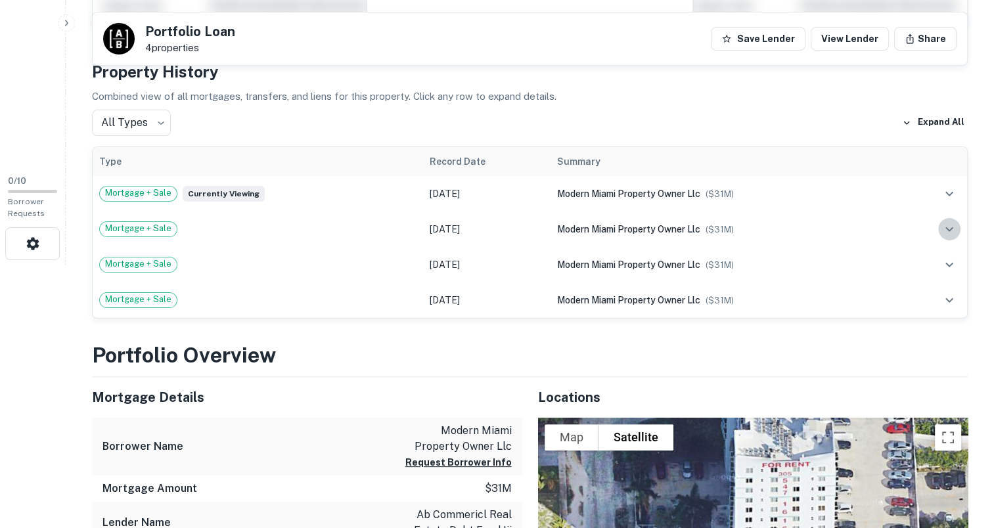
click at [950, 234] on icon "expand row" at bounding box center [950, 229] width 16 height 16
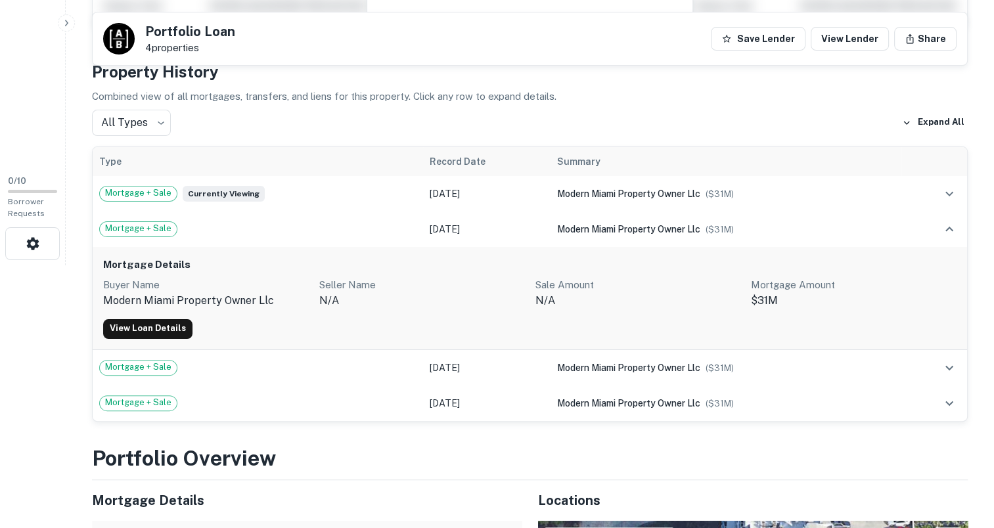
click at [950, 234] on icon "expand row" at bounding box center [950, 229] width 16 height 16
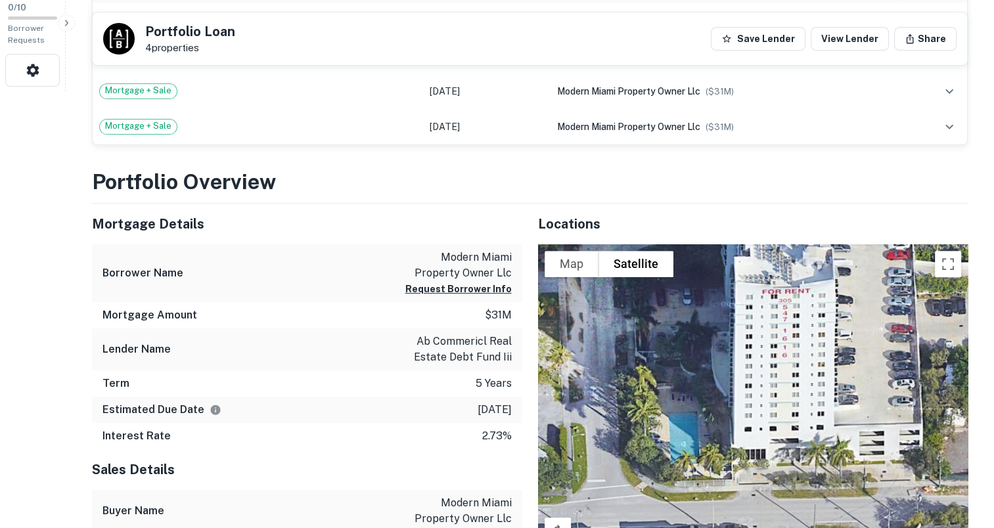
scroll to position [460, 0]
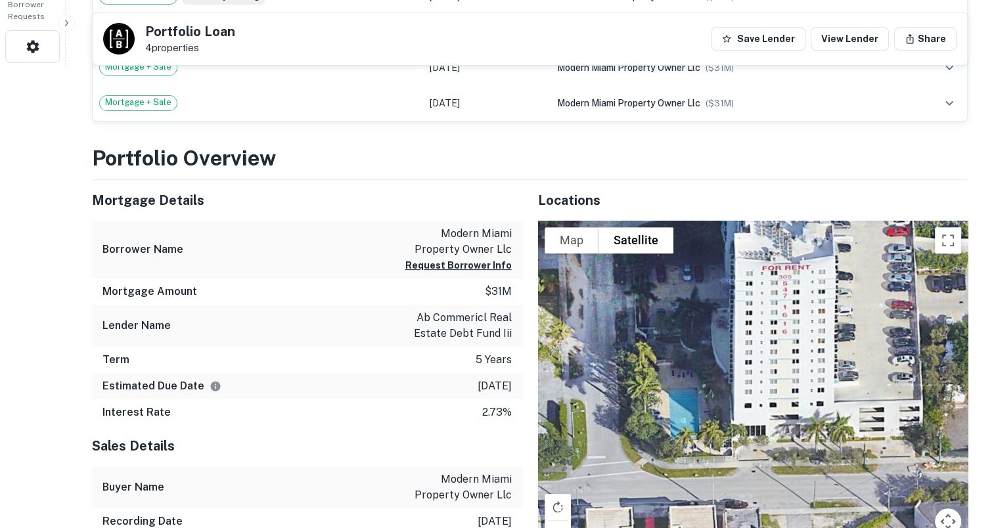
drag, startPoint x: 329, startPoint y: 398, endPoint x: 300, endPoint y: 386, distance: 31.6
click at [300, 386] on div "Estimated Due Date [DATE]" at bounding box center [307, 386] width 430 height 26
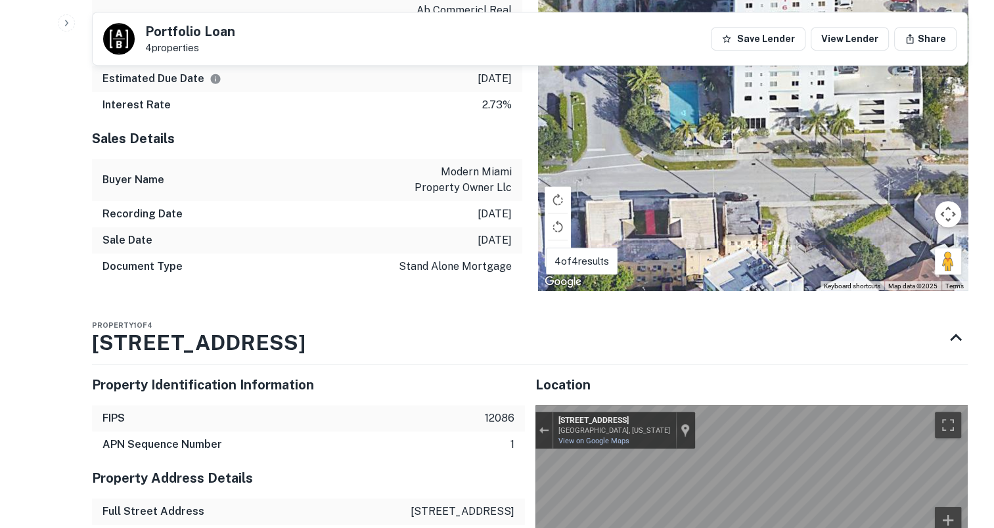
scroll to position [986, 0]
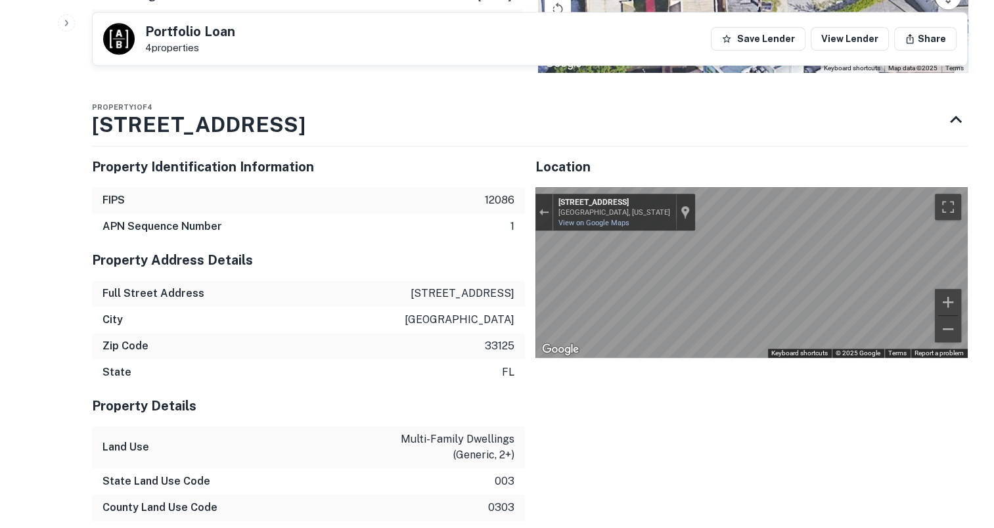
click at [433, 292] on p "[STREET_ADDRESS]" at bounding box center [463, 294] width 104 height 16
drag, startPoint x: 433, startPoint y: 292, endPoint x: 435, endPoint y: 309, distance: 17.2
click at [435, 309] on div "City [GEOGRAPHIC_DATA]" at bounding box center [308, 320] width 433 height 26
click at [441, 291] on p "[STREET_ADDRESS]" at bounding box center [463, 294] width 104 height 16
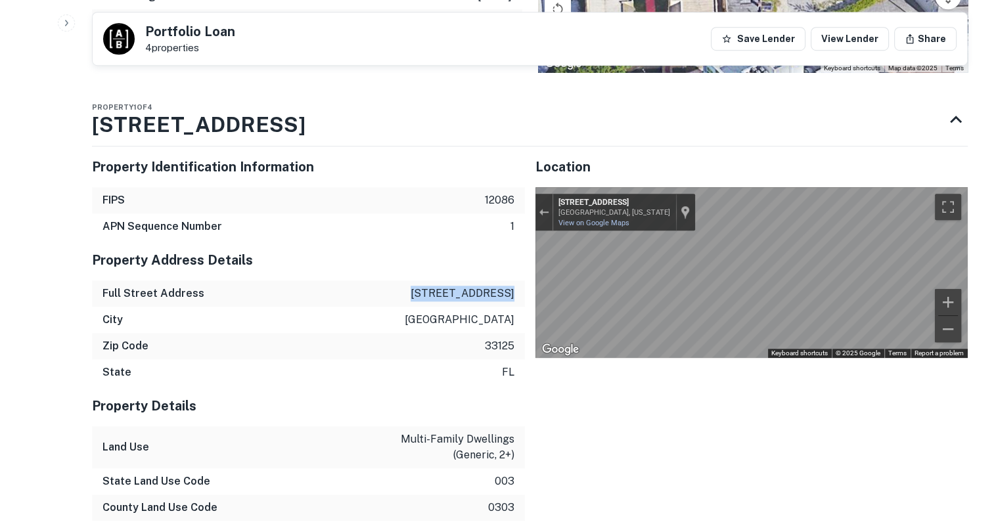
drag, startPoint x: 441, startPoint y: 291, endPoint x: 499, endPoint y: 287, distance: 58.7
click at [499, 287] on p "[STREET_ADDRESS]" at bounding box center [463, 294] width 104 height 16
copy p "[STREET_ADDRESS]"
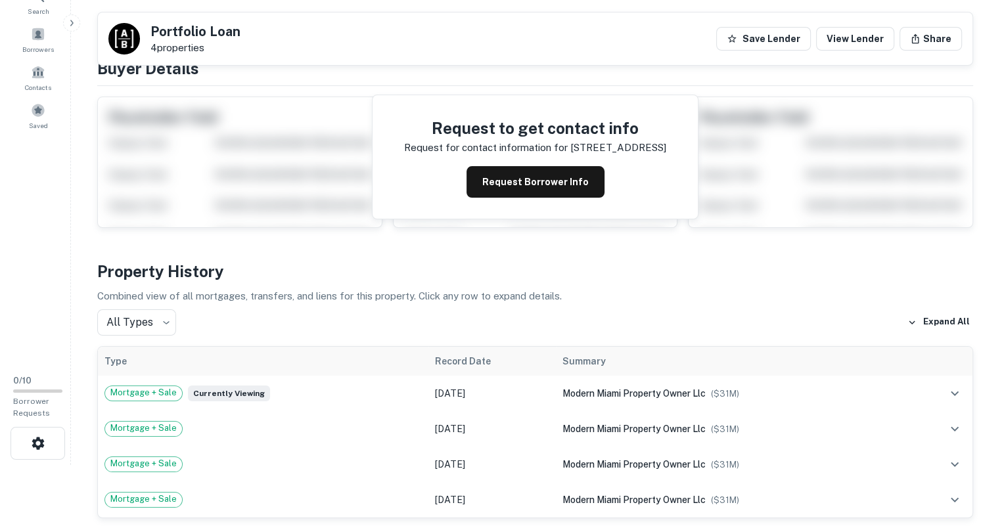
scroll to position [0, 0]
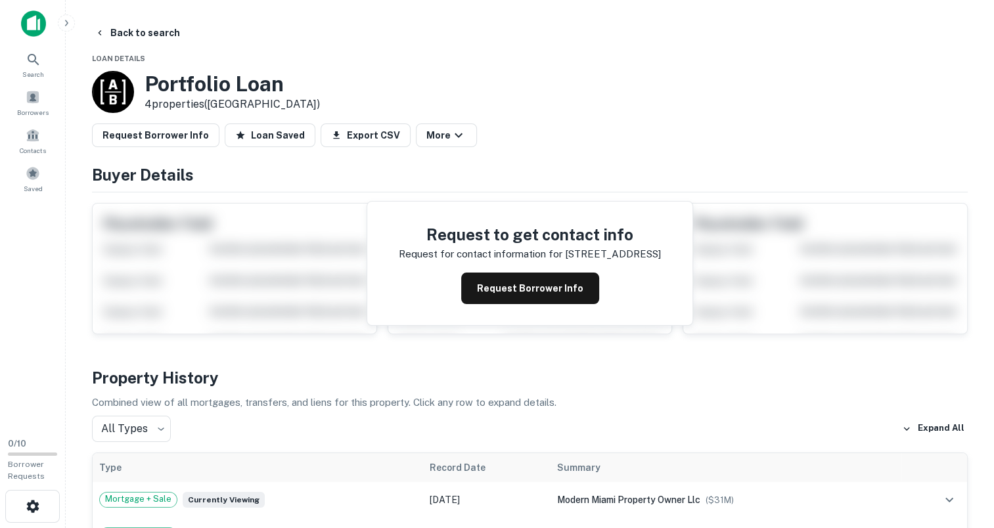
click at [147, 28] on button "Back to search" at bounding box center [137, 33] width 96 height 24
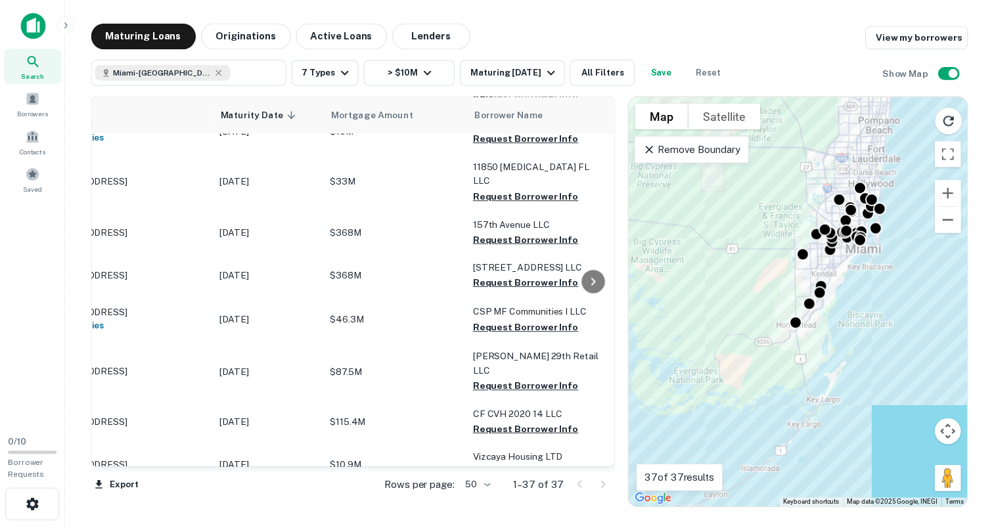
scroll to position [285, 0]
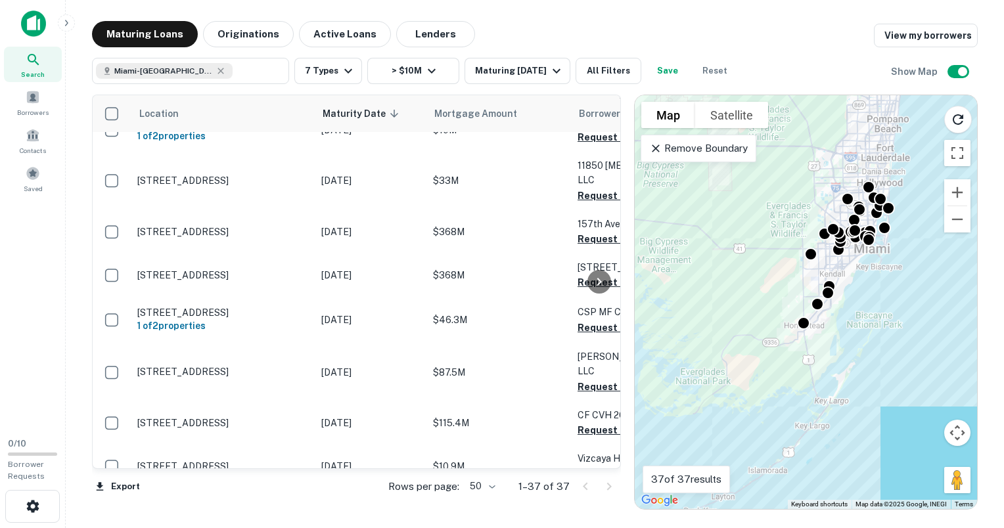
click at [242, 343] on td "[STREET_ADDRESS]" at bounding box center [223, 372] width 184 height 58
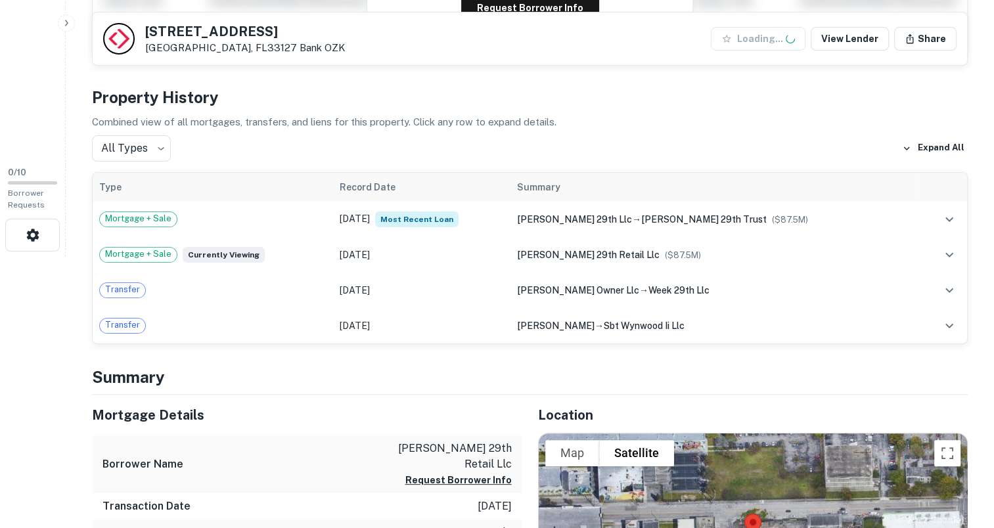
scroll to position [394, 0]
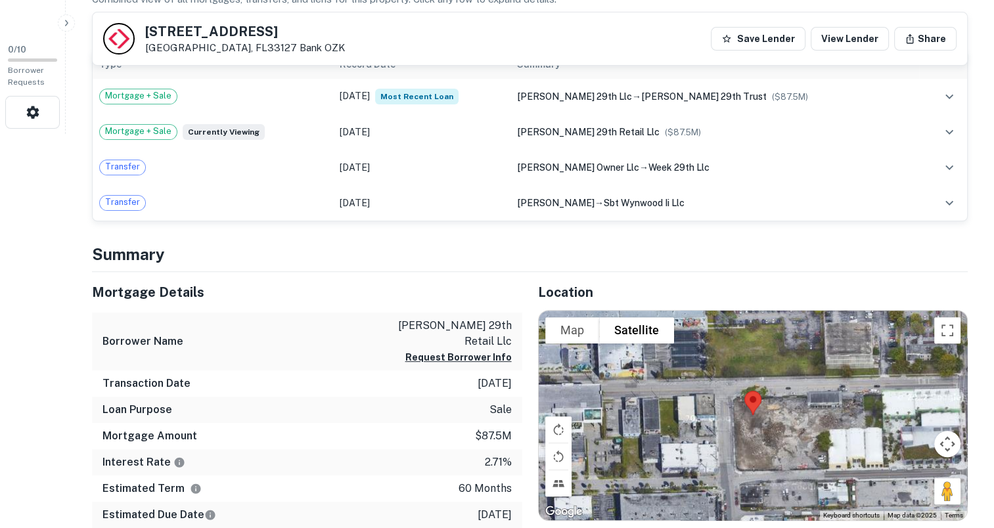
drag, startPoint x: 457, startPoint y: 152, endPoint x: 344, endPoint y: 221, distance: 132.1
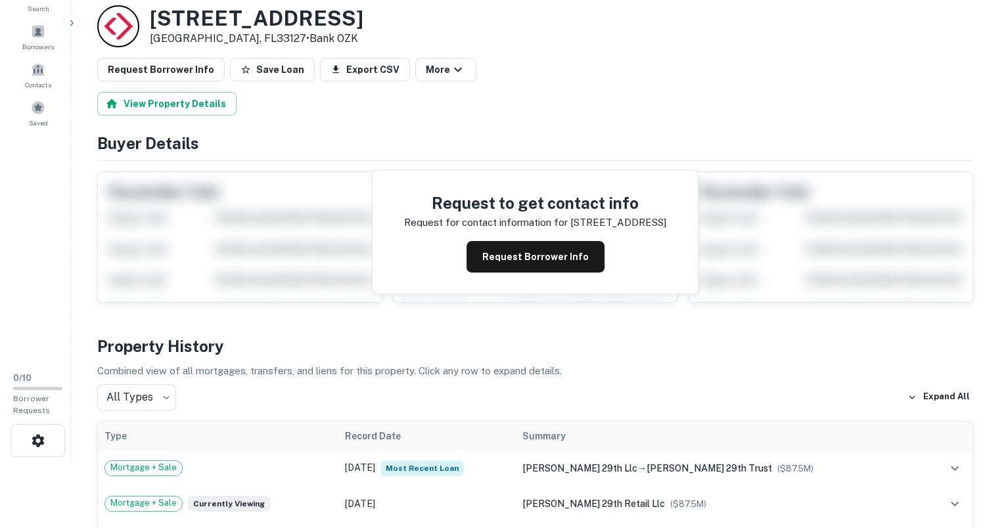
scroll to position [0, 0]
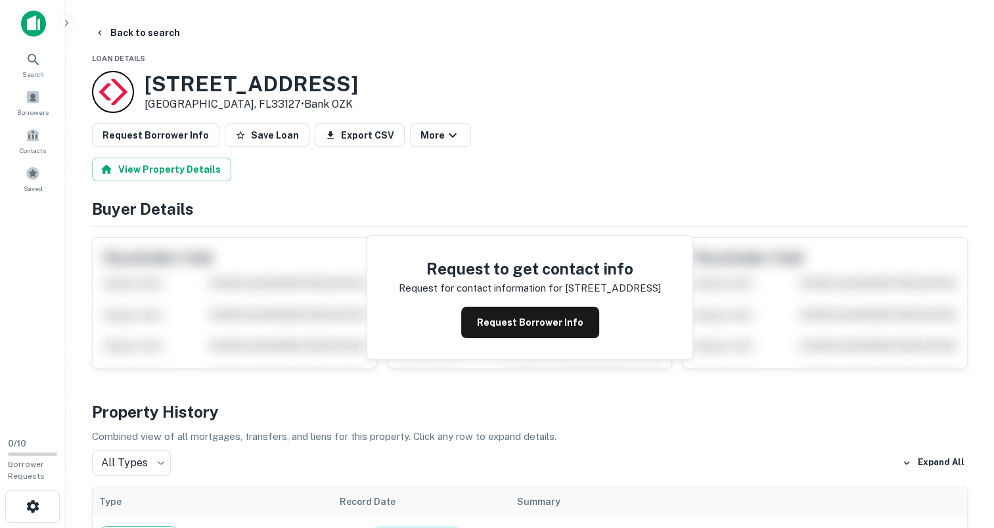
click at [156, 83] on h3 "[STREET_ADDRESS]" at bounding box center [252, 84] width 214 height 25
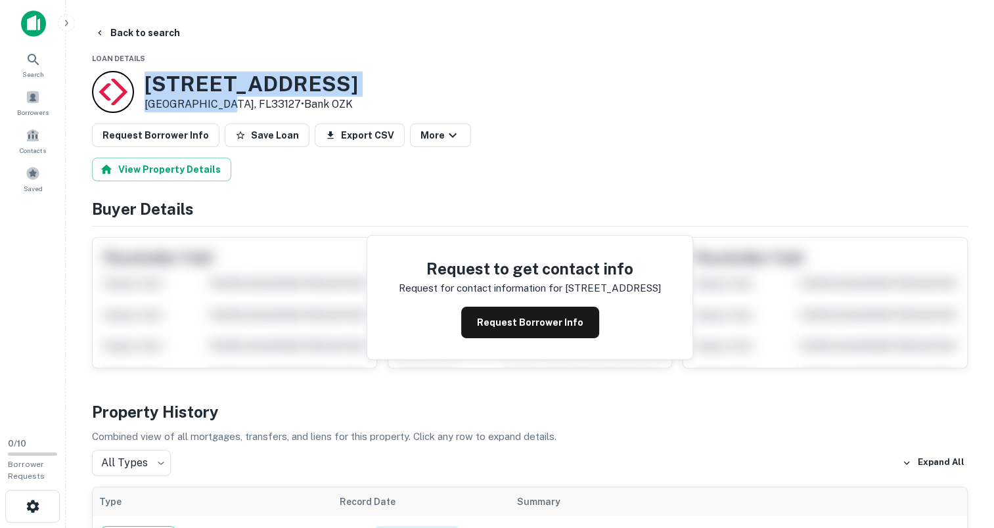
drag, startPoint x: 156, startPoint y: 83, endPoint x: 205, endPoint y: 103, distance: 52.8
click at [205, 103] on div "[STREET_ADDRESS] • Bank OZK" at bounding box center [252, 92] width 214 height 41
copy div "[STREET_ADDRESS]"
click at [252, 126] on button "Save Loan" at bounding box center [267, 136] width 85 height 24
click at [97, 33] on icon "button" at bounding box center [100, 33] width 11 height 11
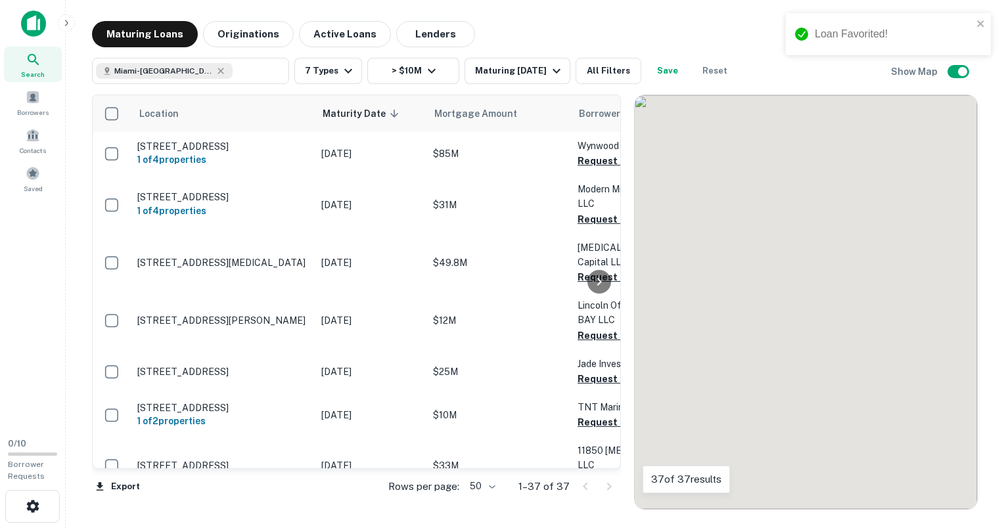
scroll to position [285, 0]
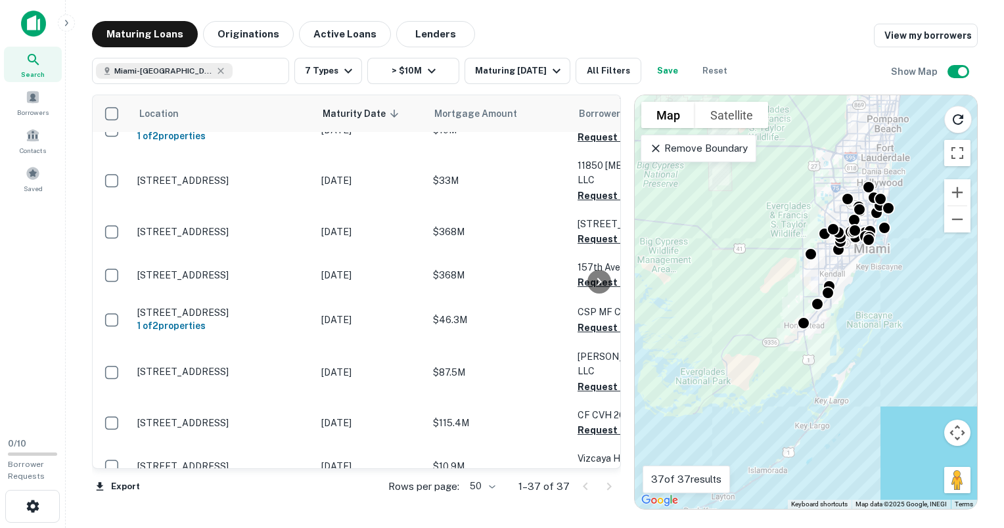
click at [76, 305] on div "Maturing Loans Originations Active Loans Lenders View my borrowers [GEOGRAPHIC_…" at bounding box center [534, 265] width 917 height 489
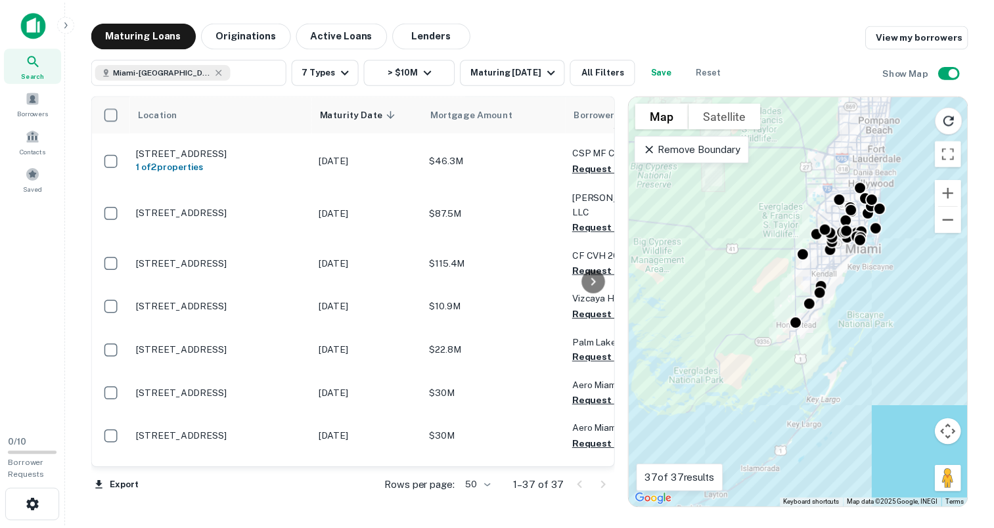
scroll to position [446, 0]
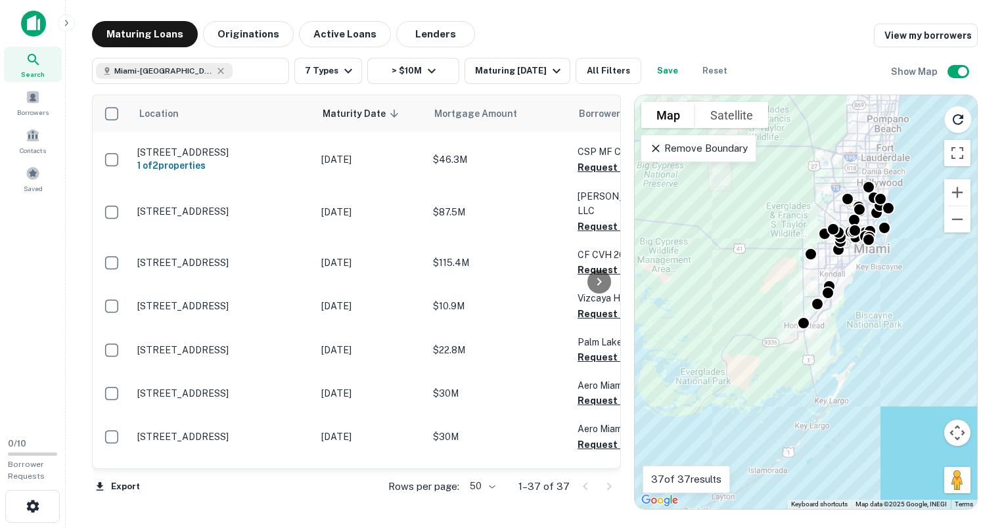
click at [254, 300] on p "[STREET_ADDRESS]" at bounding box center [222, 306] width 171 height 12
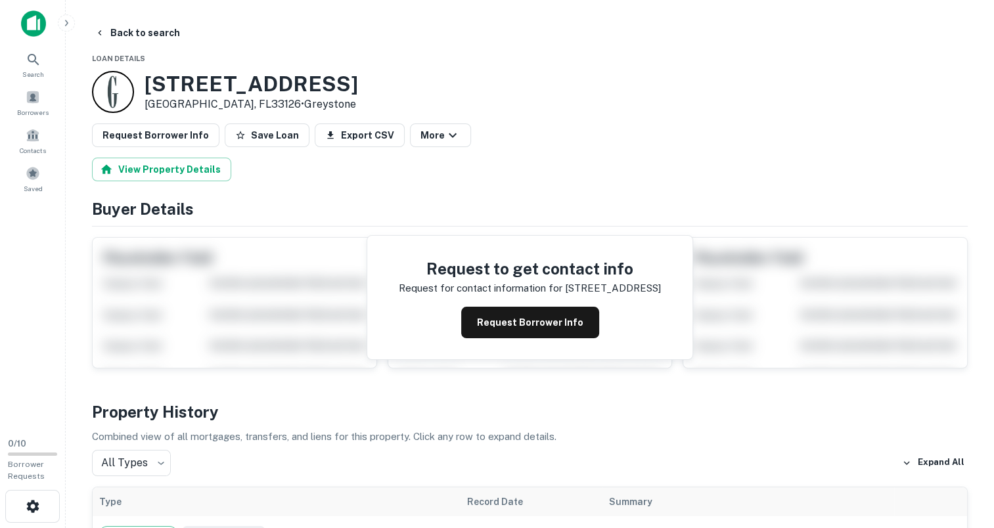
click at [532, 137] on div "Request Borrower Info Save Loan Export CSV More" at bounding box center [530, 136] width 876 height 24
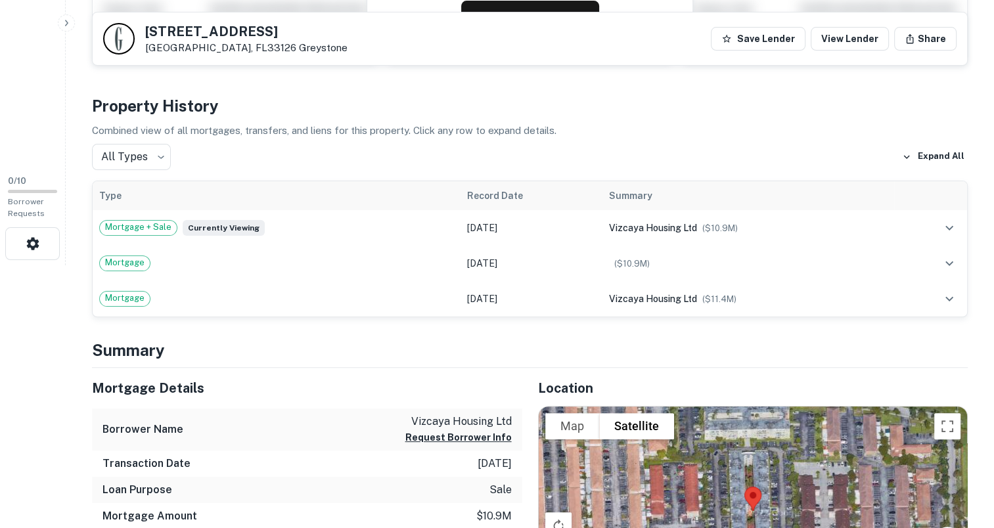
scroll to position [460, 0]
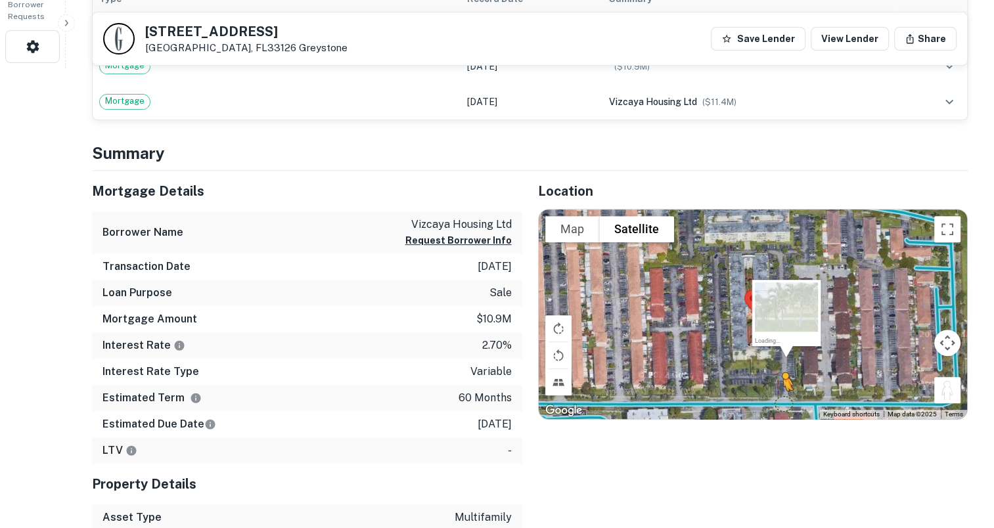
drag, startPoint x: 950, startPoint y: 394, endPoint x: 779, endPoint y: 400, distance: 171.0
click at [779, 400] on div "To activate drag with keyboard, press Alt + Enter. Once in keyboard drag state,…" at bounding box center [753, 315] width 429 height 210
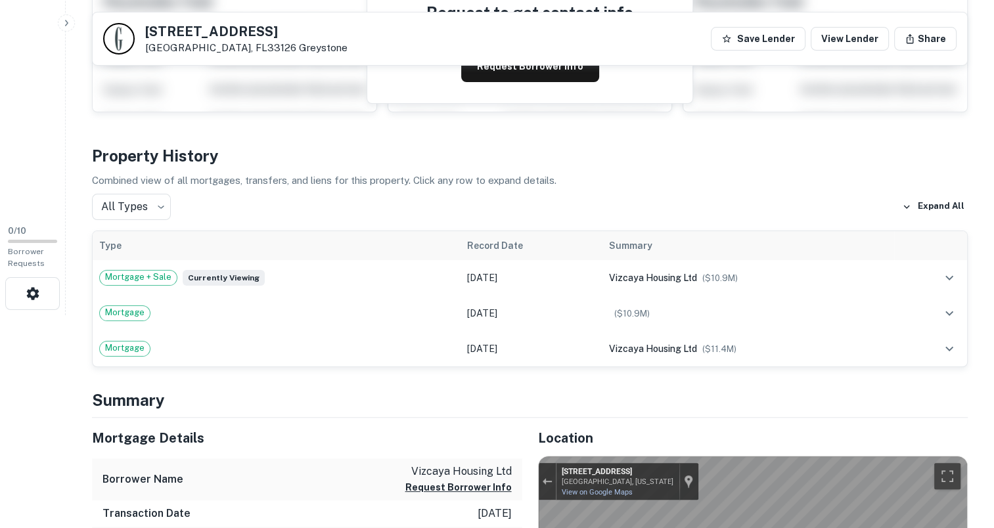
scroll to position [0, 0]
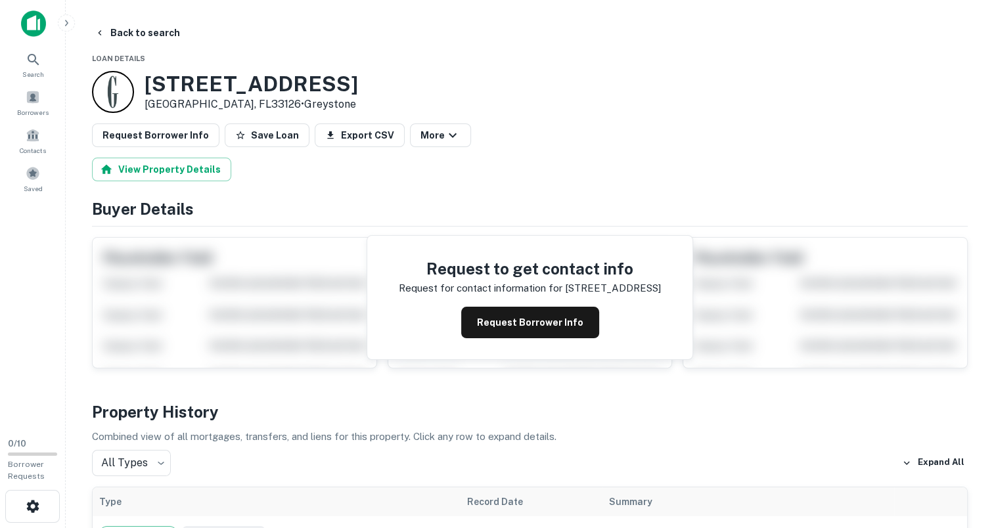
click at [171, 72] on h3 "[STREET_ADDRESS]" at bounding box center [252, 84] width 214 height 25
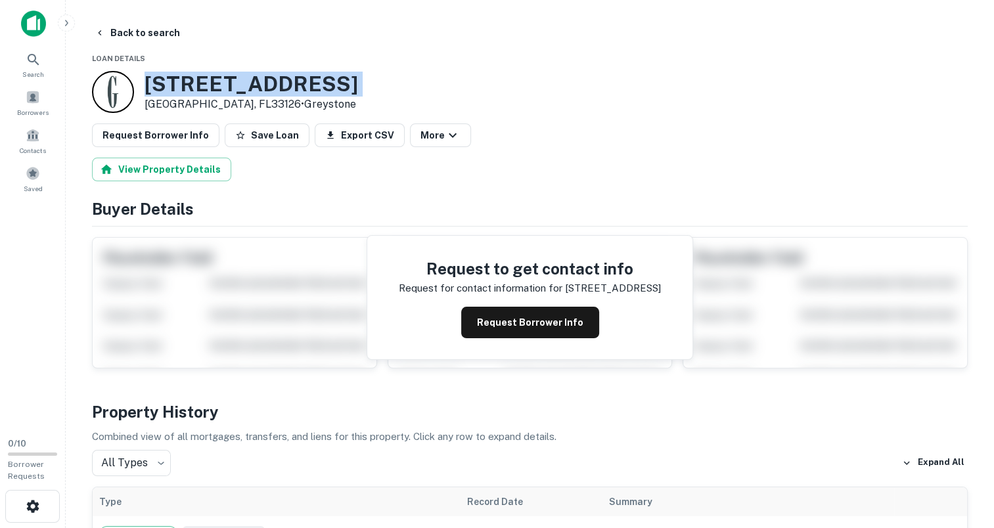
drag, startPoint x: 171, startPoint y: 72, endPoint x: 328, endPoint y: 85, distance: 157.7
click at [328, 85] on div "[STREET_ADDRESS] • [GEOGRAPHIC_DATA]" at bounding box center [530, 92] width 876 height 42
copy h3 "[STREET_ADDRESS]"
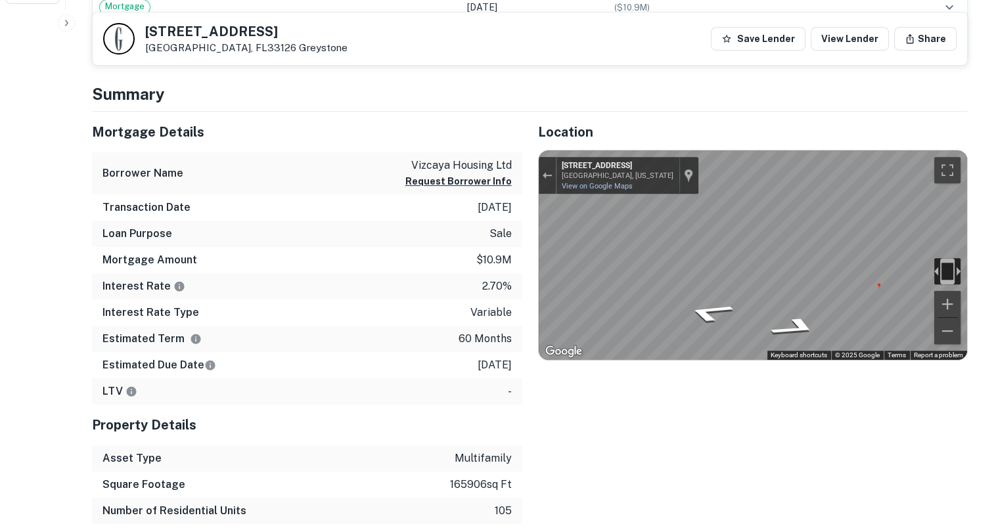
scroll to position [526, 0]
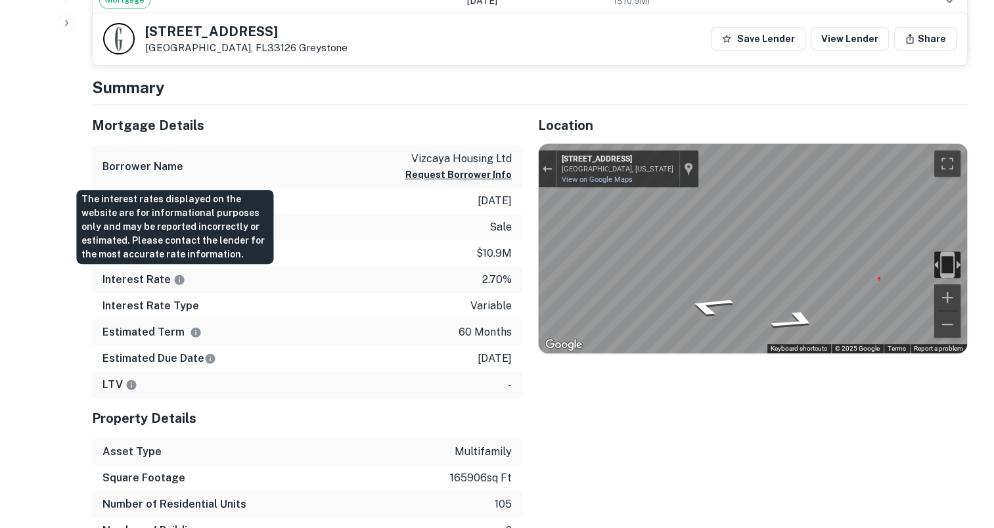
click at [173, 282] on icon "The interest rates displayed on the website are for informational purposes only…" at bounding box center [179, 280] width 12 height 12
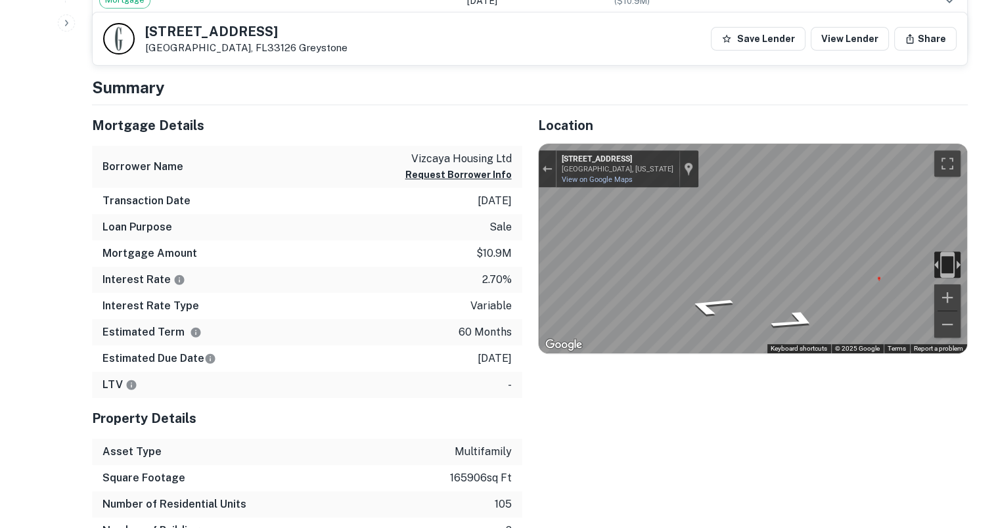
click at [547, 386] on div "Location To navigate the map with touch gestures double-tap and hold your finge…" at bounding box center [745, 338] width 446 height 466
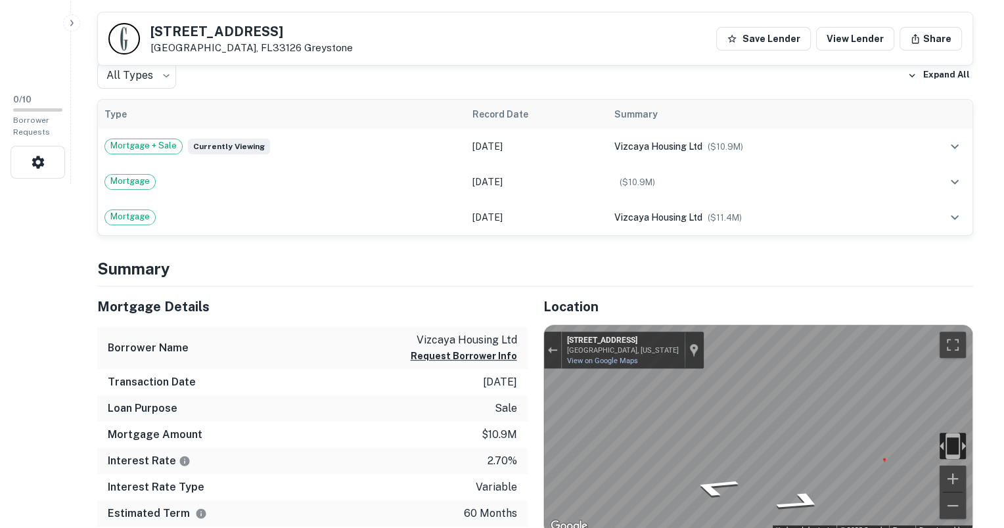
scroll to position [0, 0]
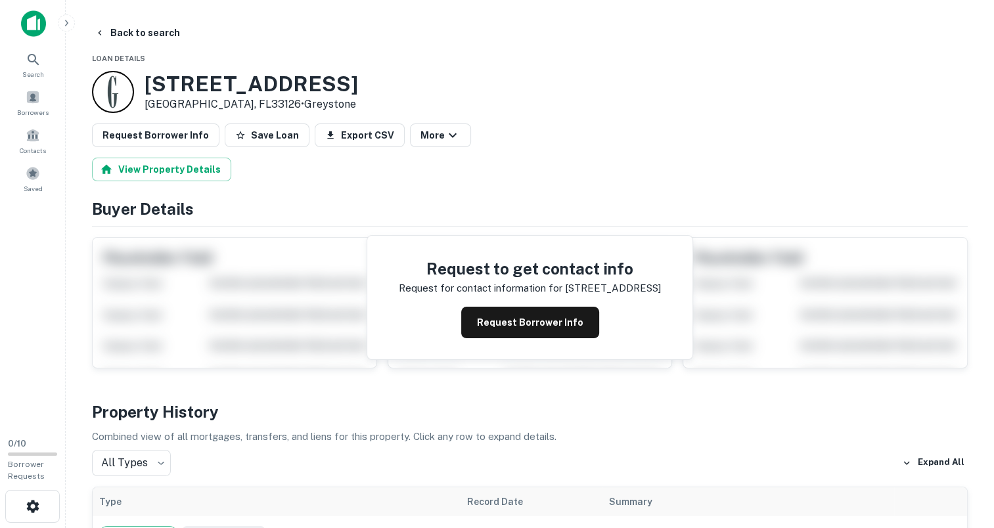
click at [266, 141] on button "Save Loan" at bounding box center [267, 136] width 85 height 24
click at [96, 34] on icon "button" at bounding box center [100, 33] width 11 height 11
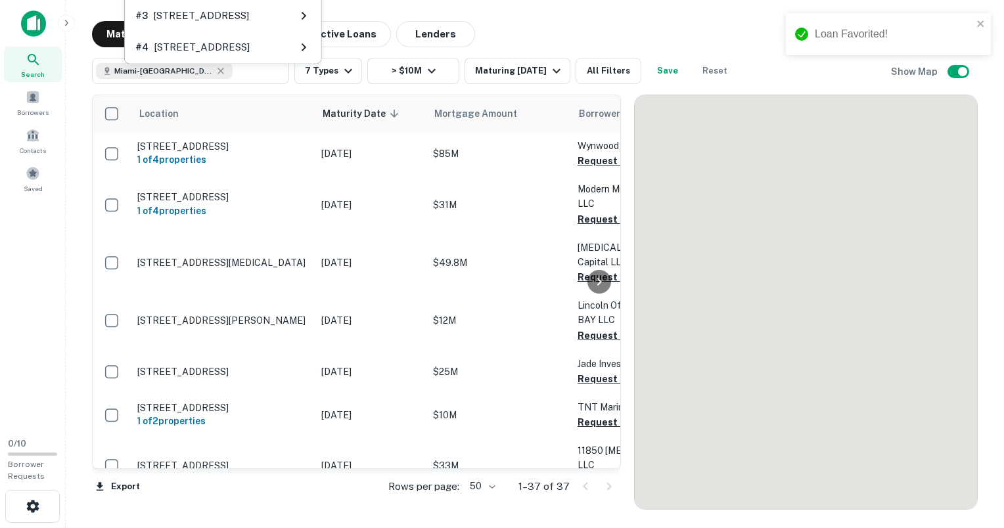
scroll to position [446, 0]
